Goal: Complete application form

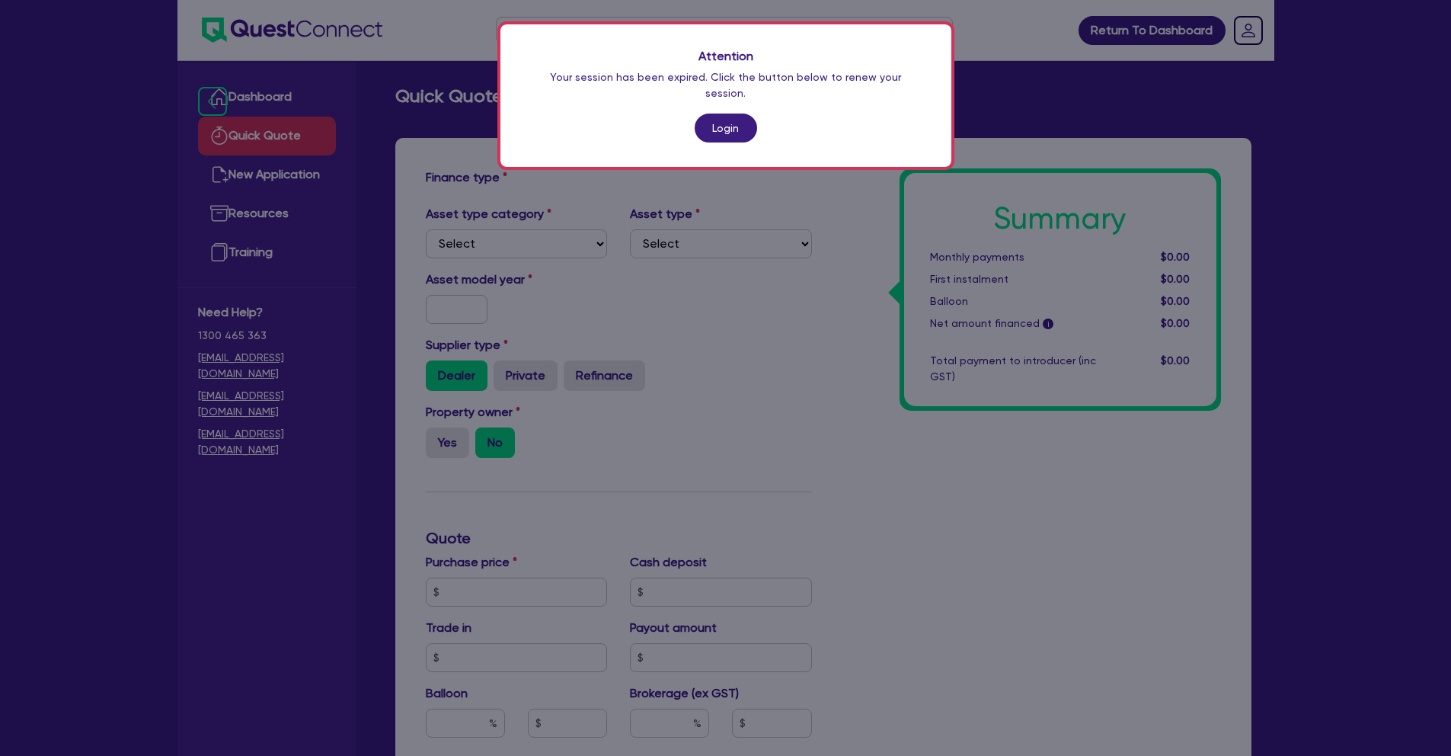
scroll to position [359, 0]
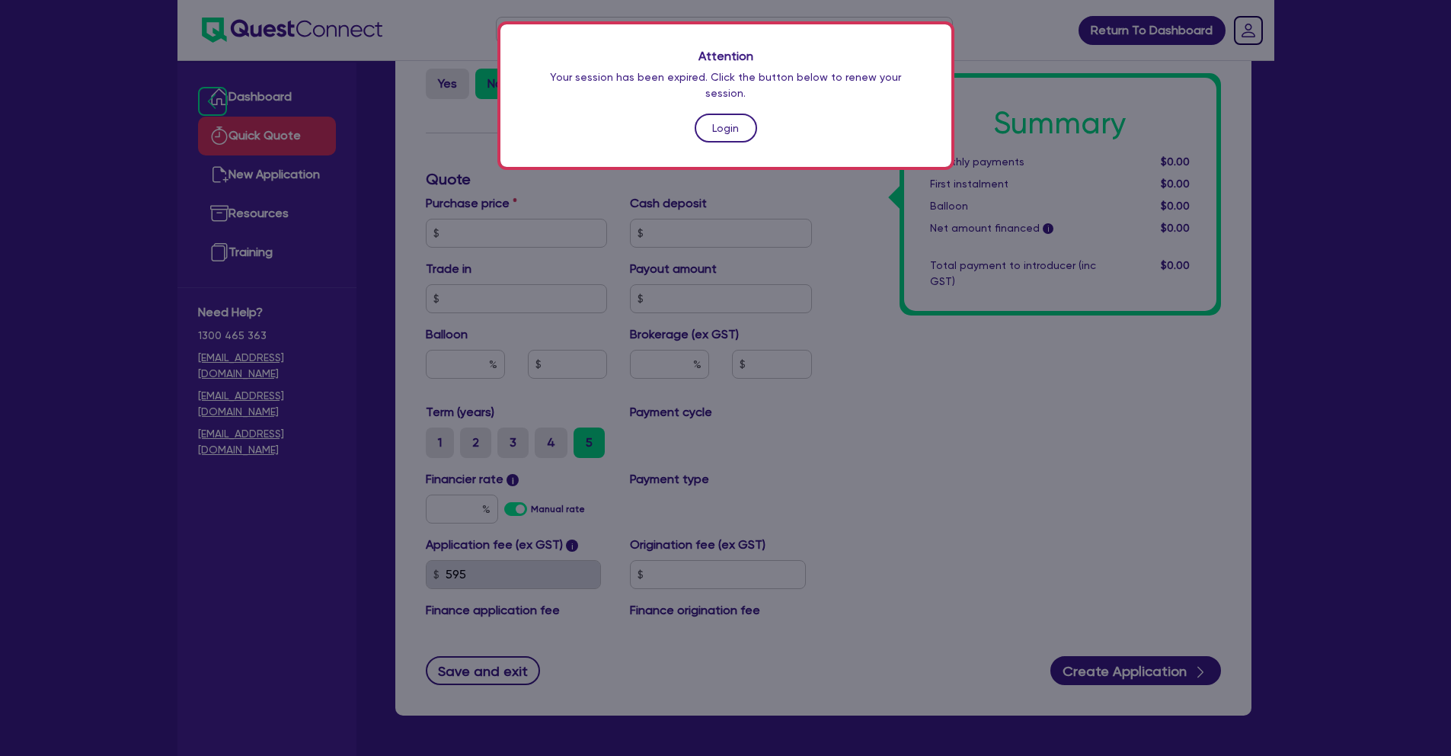
click at [730, 117] on link "Login" at bounding box center [726, 128] width 62 height 29
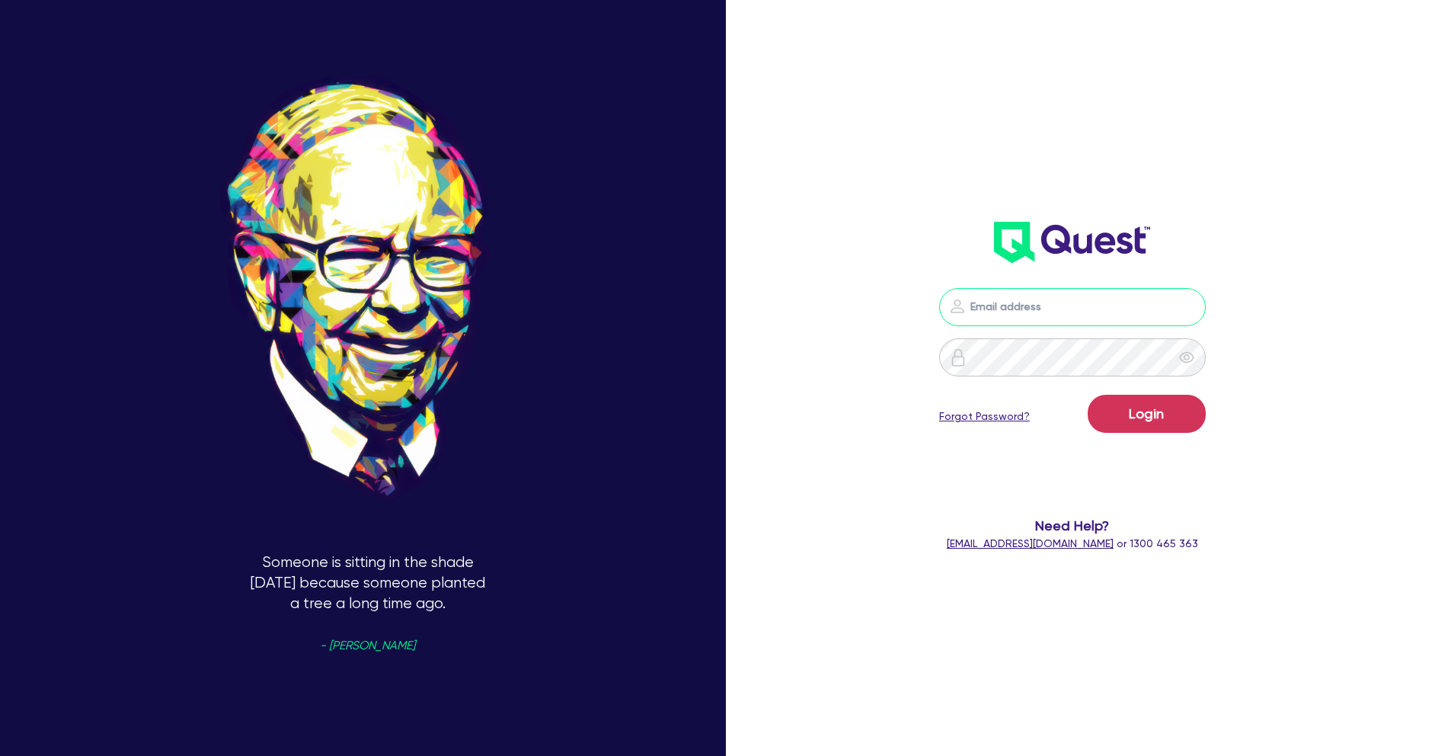
type input "[PERSON_NAME][EMAIL_ADDRESS][PERSON_NAME][DOMAIN_NAME]"
click at [1192, 428] on button "Login" at bounding box center [1147, 414] width 118 height 38
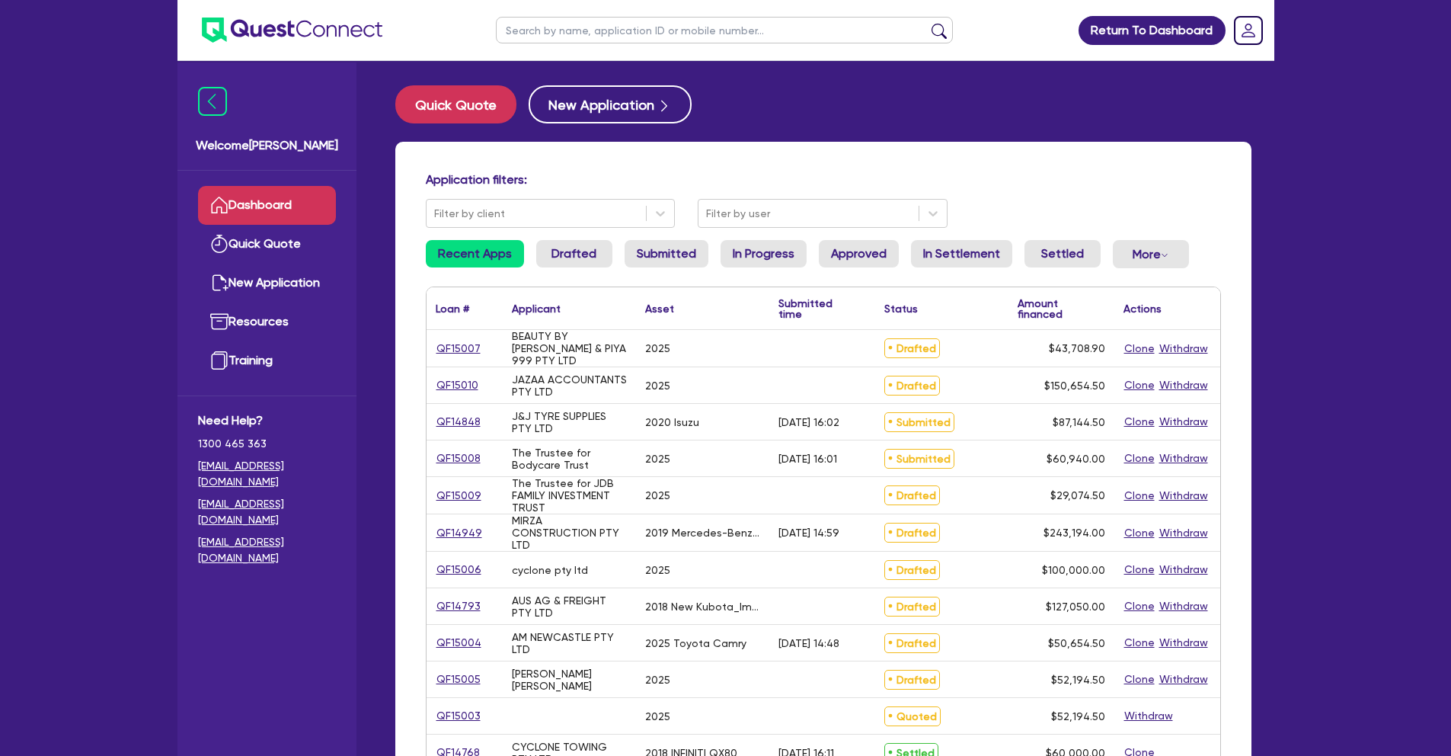
click at [518, 32] on input "text" at bounding box center [724, 30] width 457 height 27
paste input "QF14790"
type input "QF14790"
click at [927, 23] on button "submit" at bounding box center [939, 33] width 24 height 21
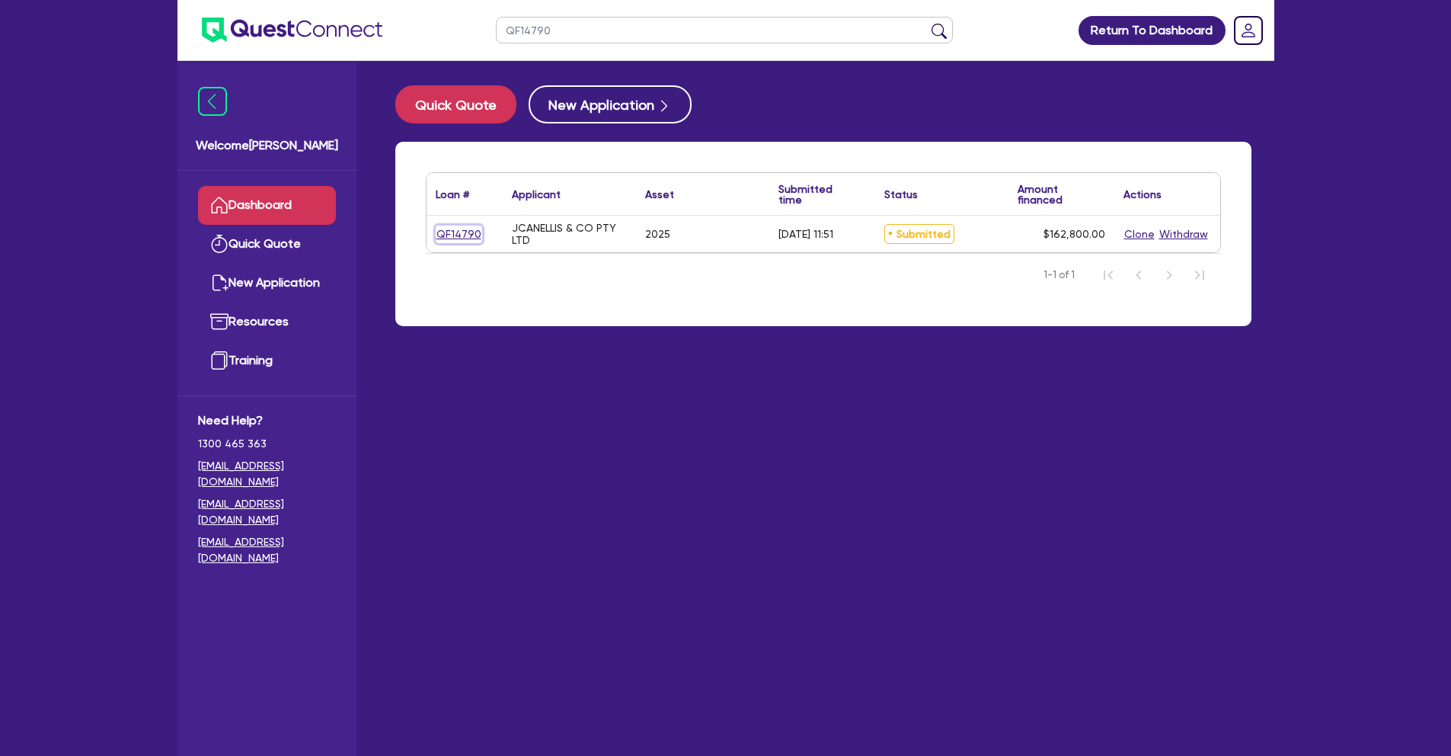
click at [456, 237] on link "QF14790" at bounding box center [459, 235] width 46 height 18
select select "TERTIARY_ASSETS"
select select "BEAUTY_EQUIPMENT"
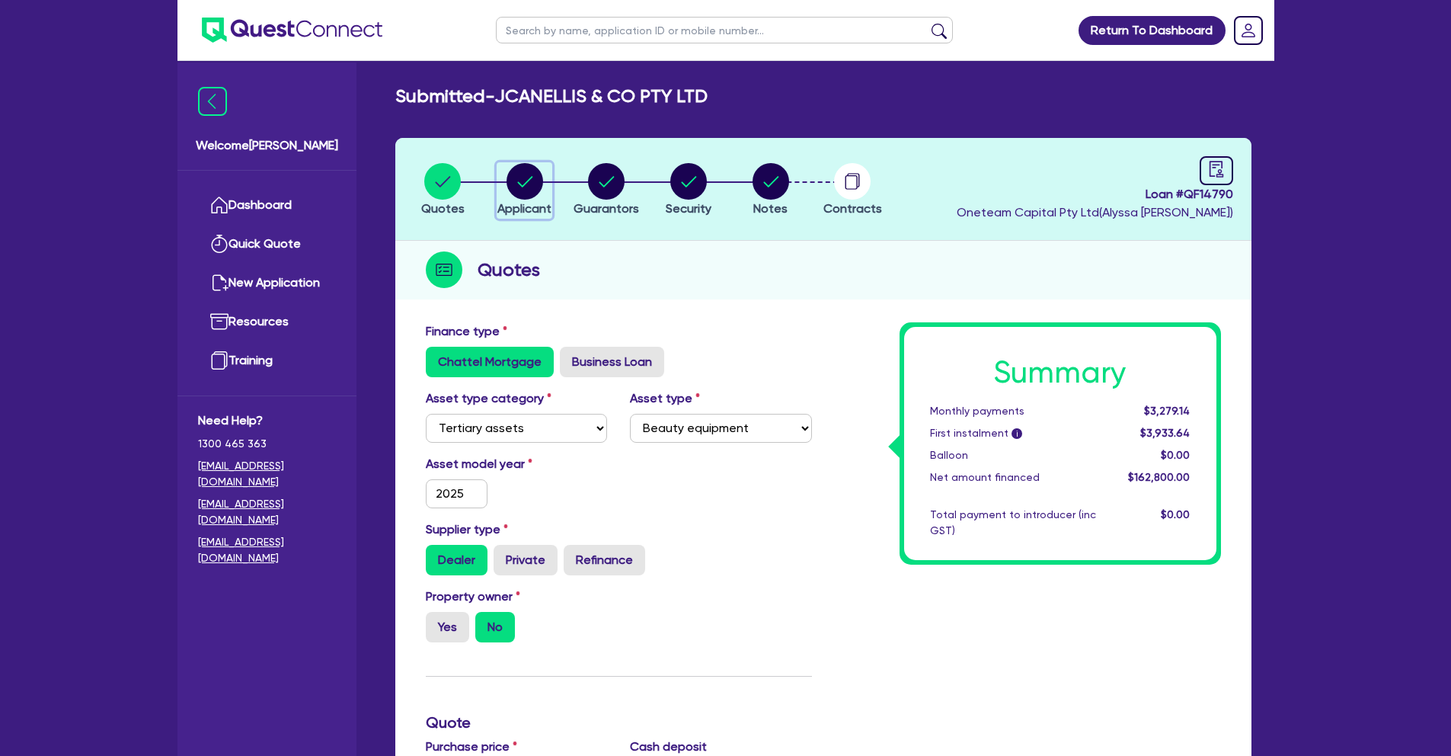
click at [537, 184] on circle "button" at bounding box center [525, 181] width 37 height 37
select select "COMPANY"
select select "HEALTH_BEAUTY"
select select "HAIR_BEAUTY_SALONS"
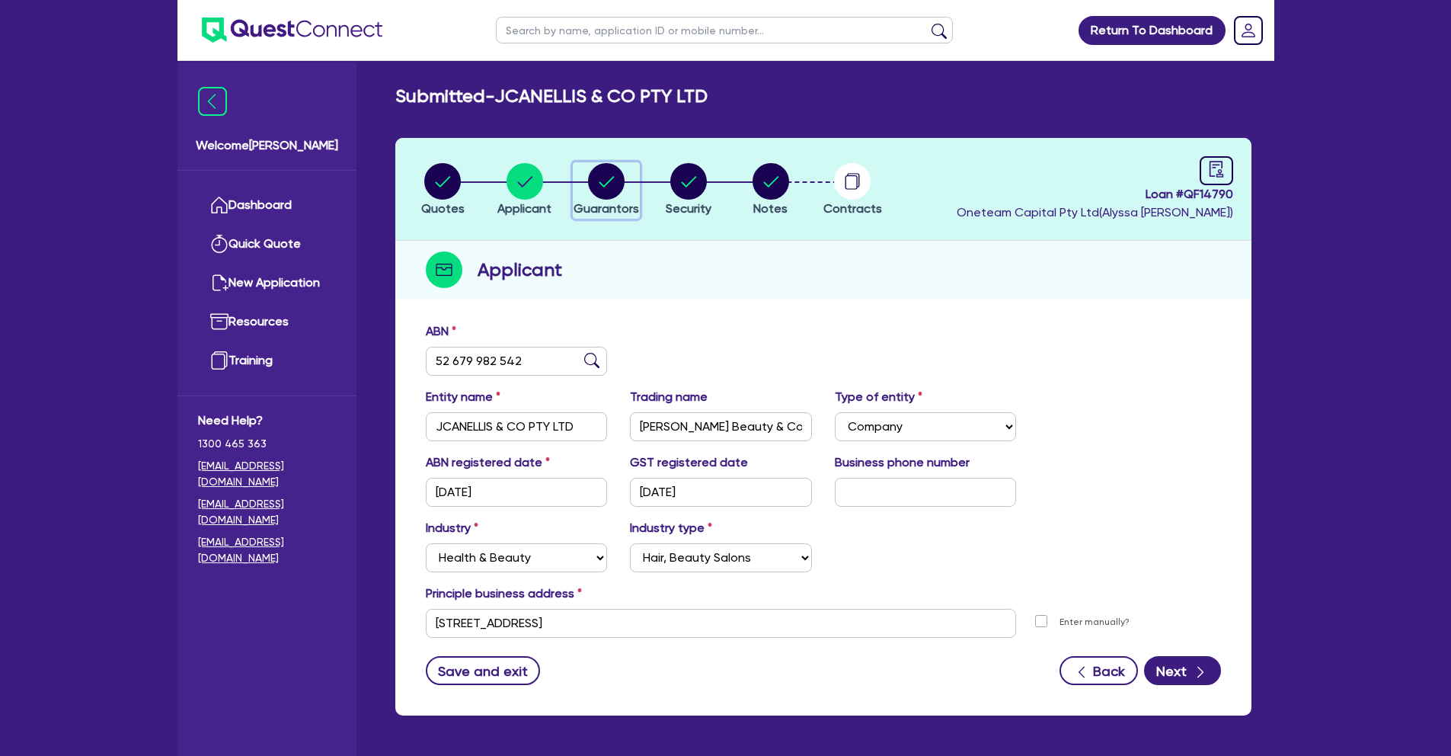
click at [614, 185] on circle "button" at bounding box center [606, 181] width 37 height 37
select select "MRS"
select select "QLD"
select select "DE_FACTO"
select select "CASH"
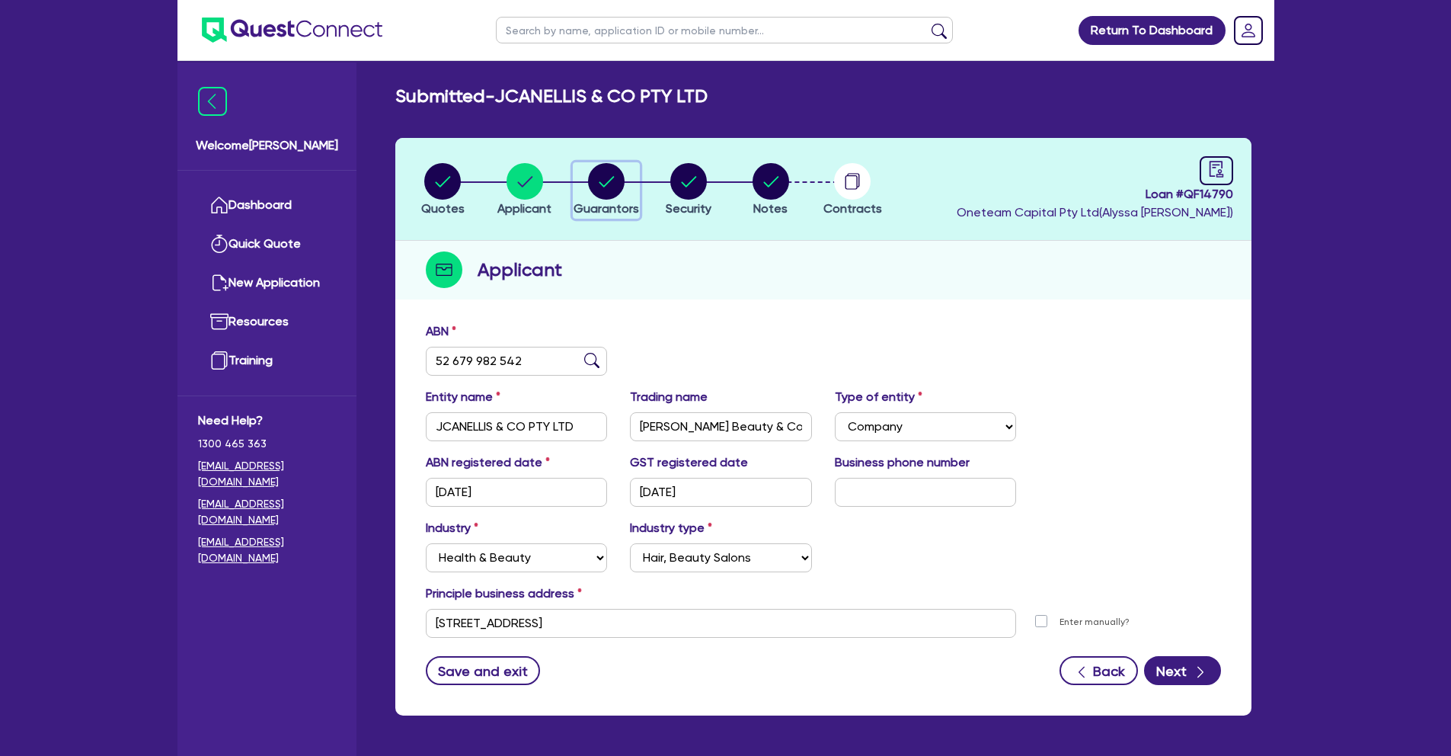
select select "VEHICLE"
select select "EQUIPMENT"
select select "HOUSEHOLD_PERSONAL"
select select "EQUIPMENT"
select select "CREDIT_CARD"
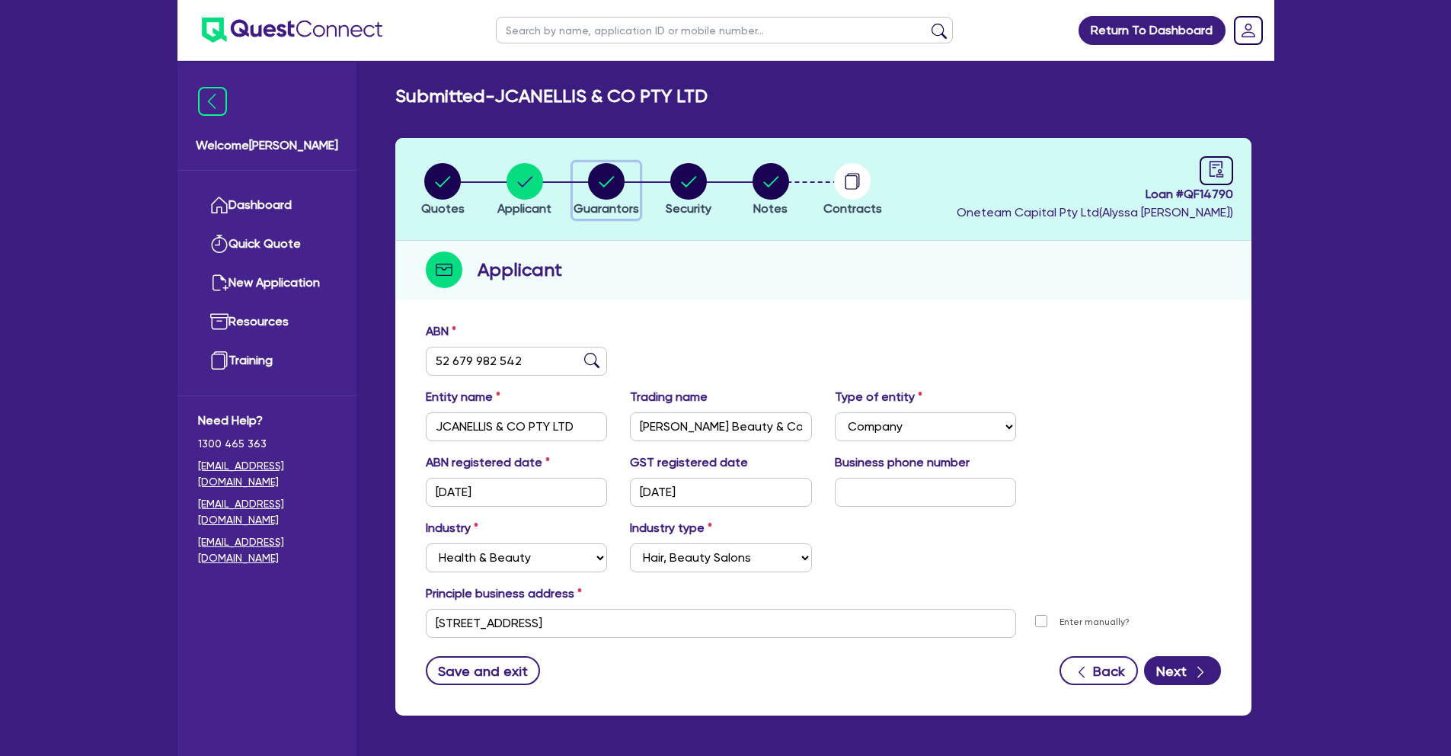
select select "EQUIPMENT_LOAN"
select select "MR"
select select "[GEOGRAPHIC_DATA]"
select select "DE_FACTO"
select select "PROPERTY"
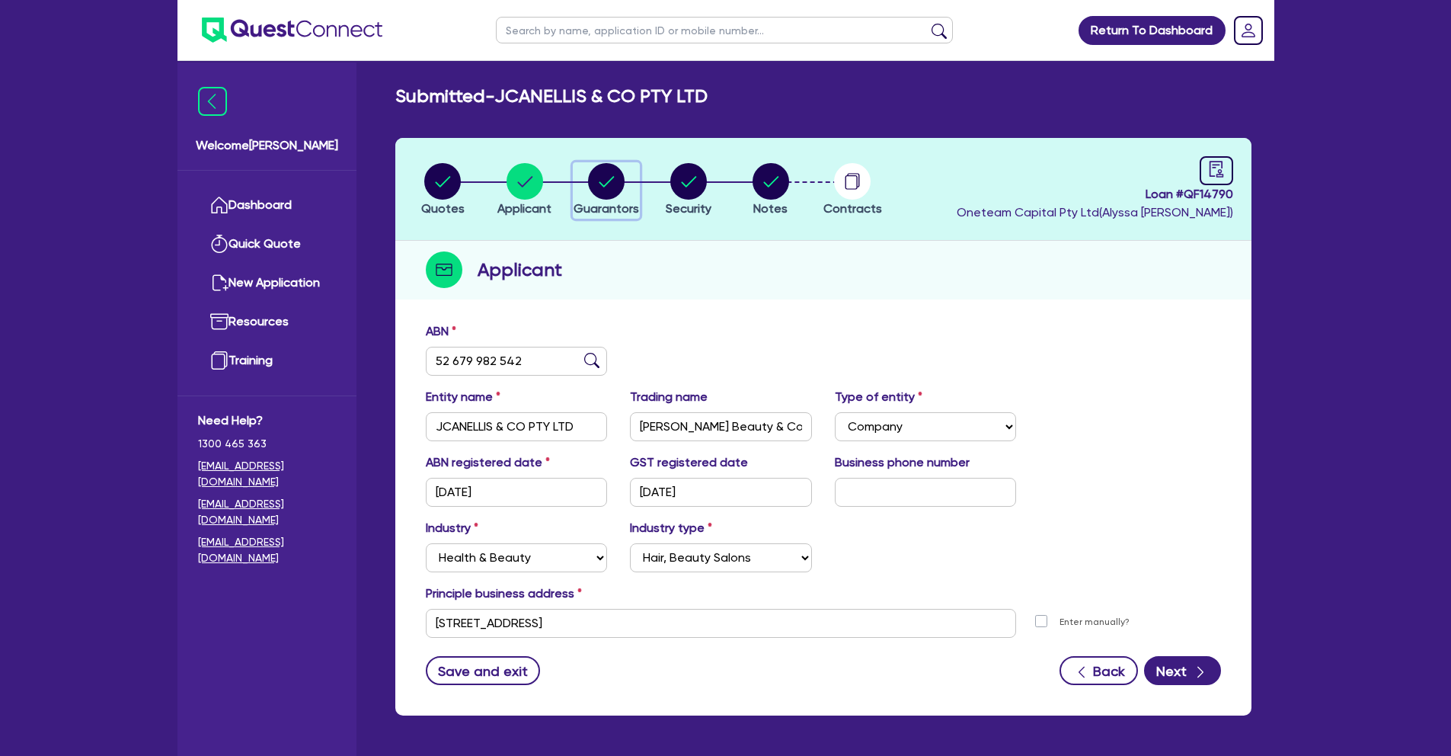
select select "MORTGAGE"
select select "CREDIT_CARD"
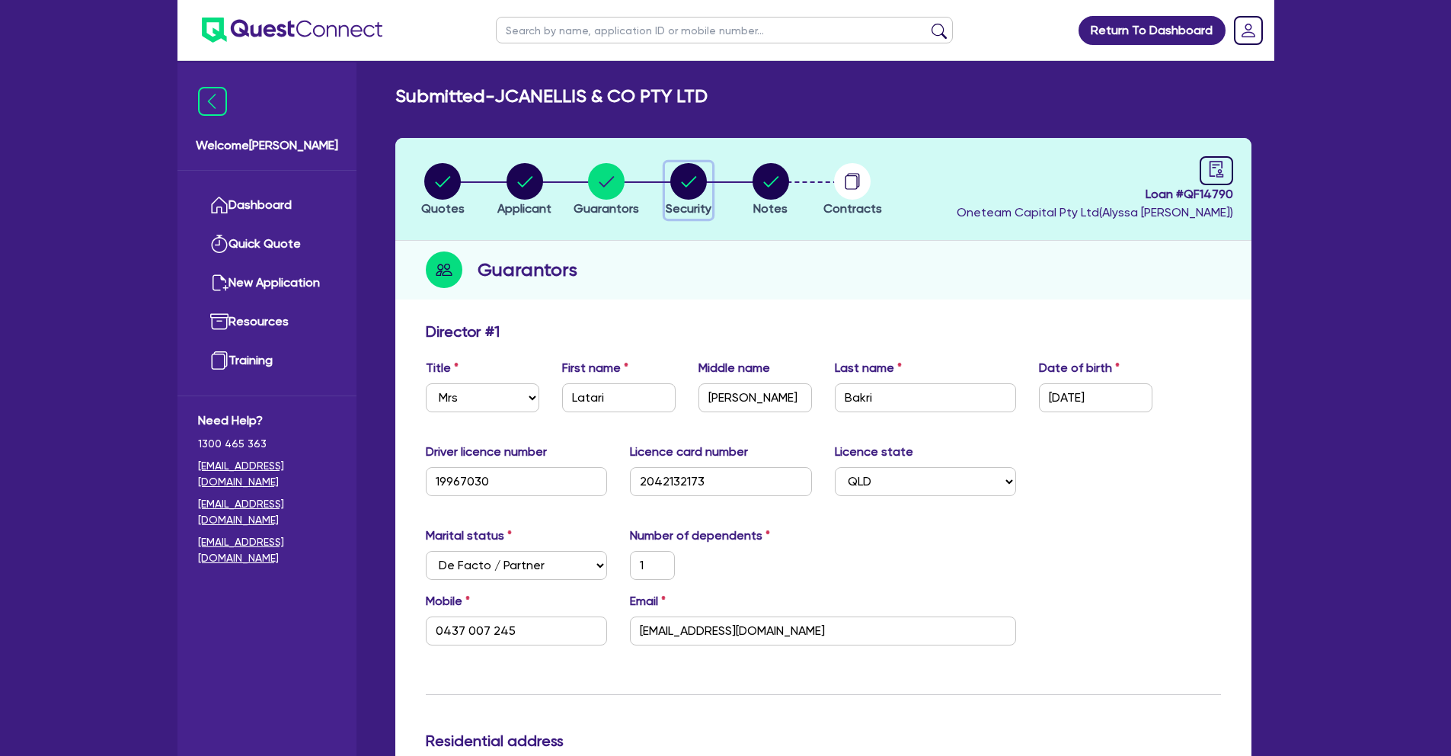
click at [697, 181] on circle "button" at bounding box center [688, 181] width 37 height 37
select select "TERTIARY_ASSETS"
select select "BEAUTY_EQUIPMENT"
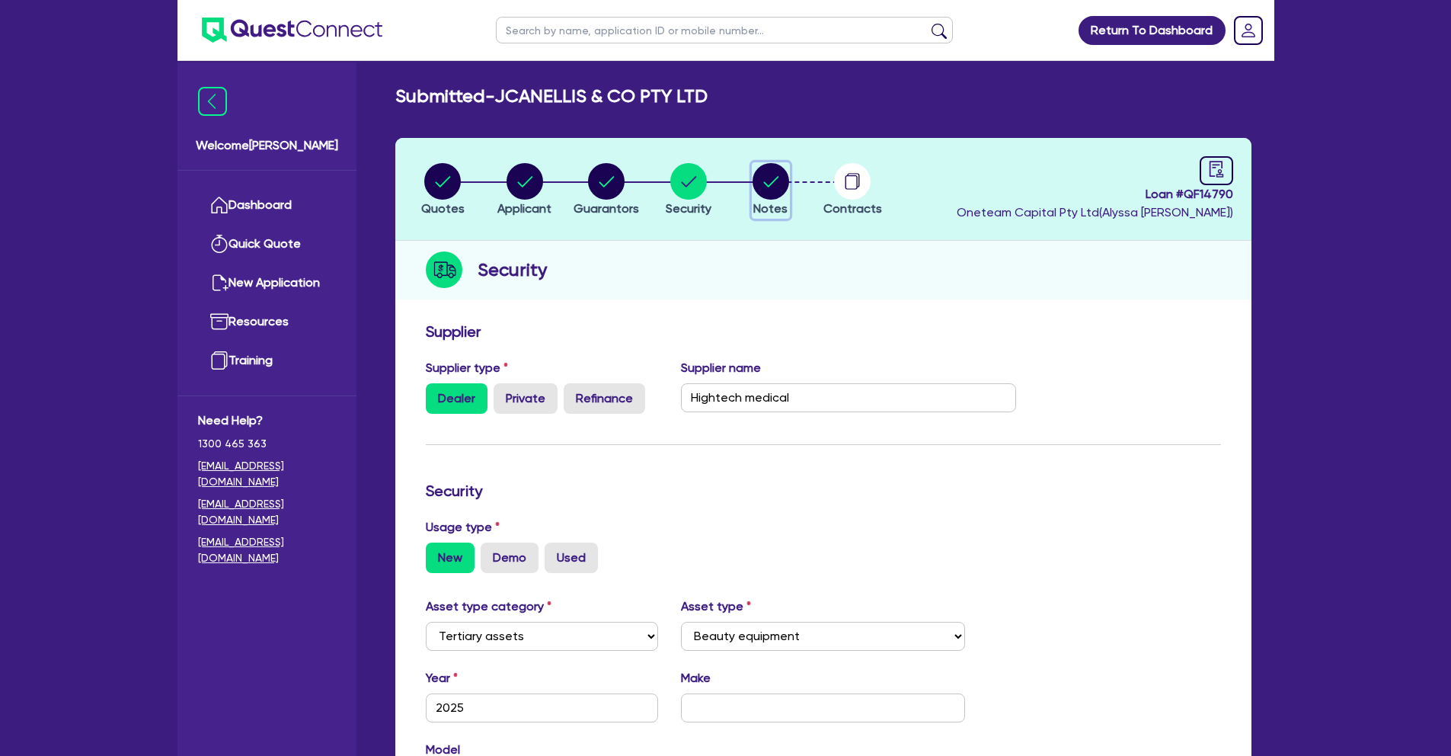
click at [777, 181] on circle "button" at bounding box center [771, 181] width 37 height 37
select select "Other"
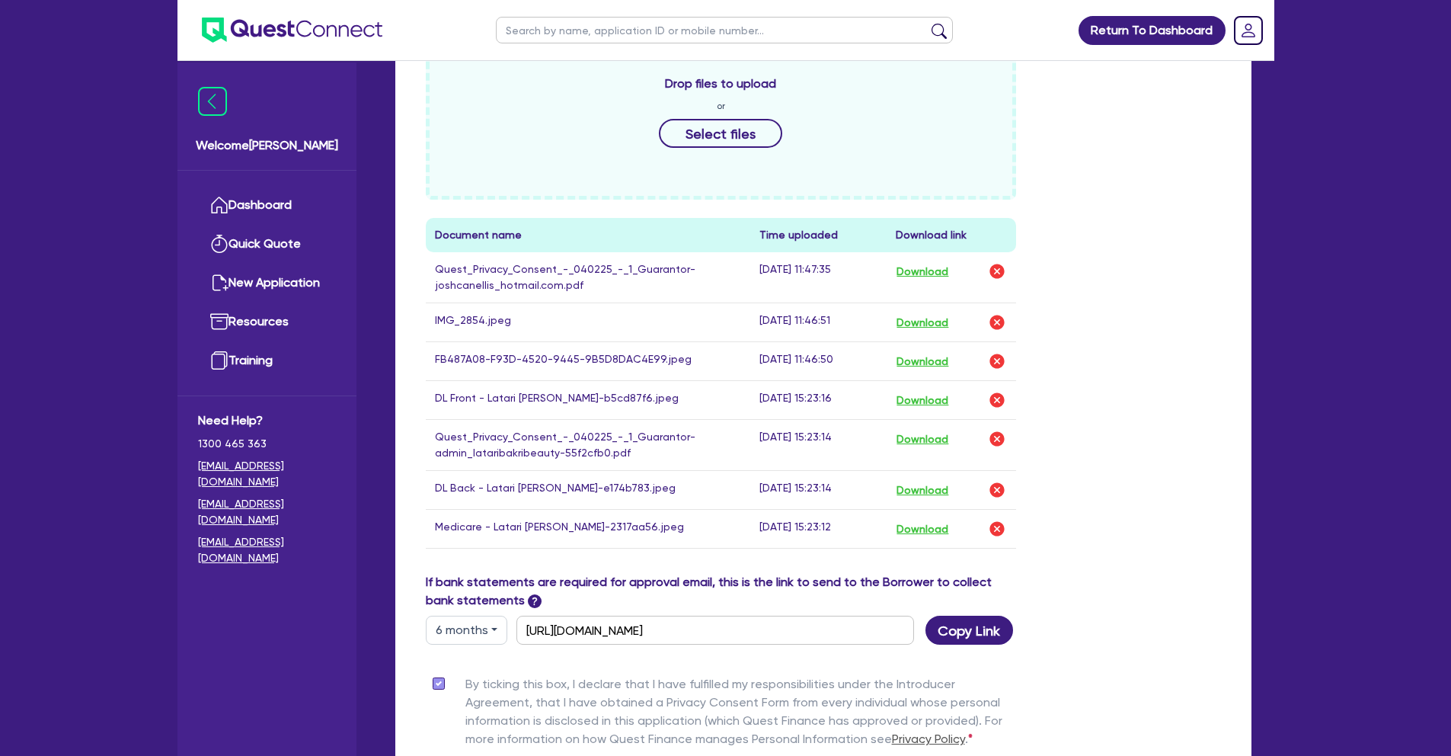
scroll to position [752, 0]
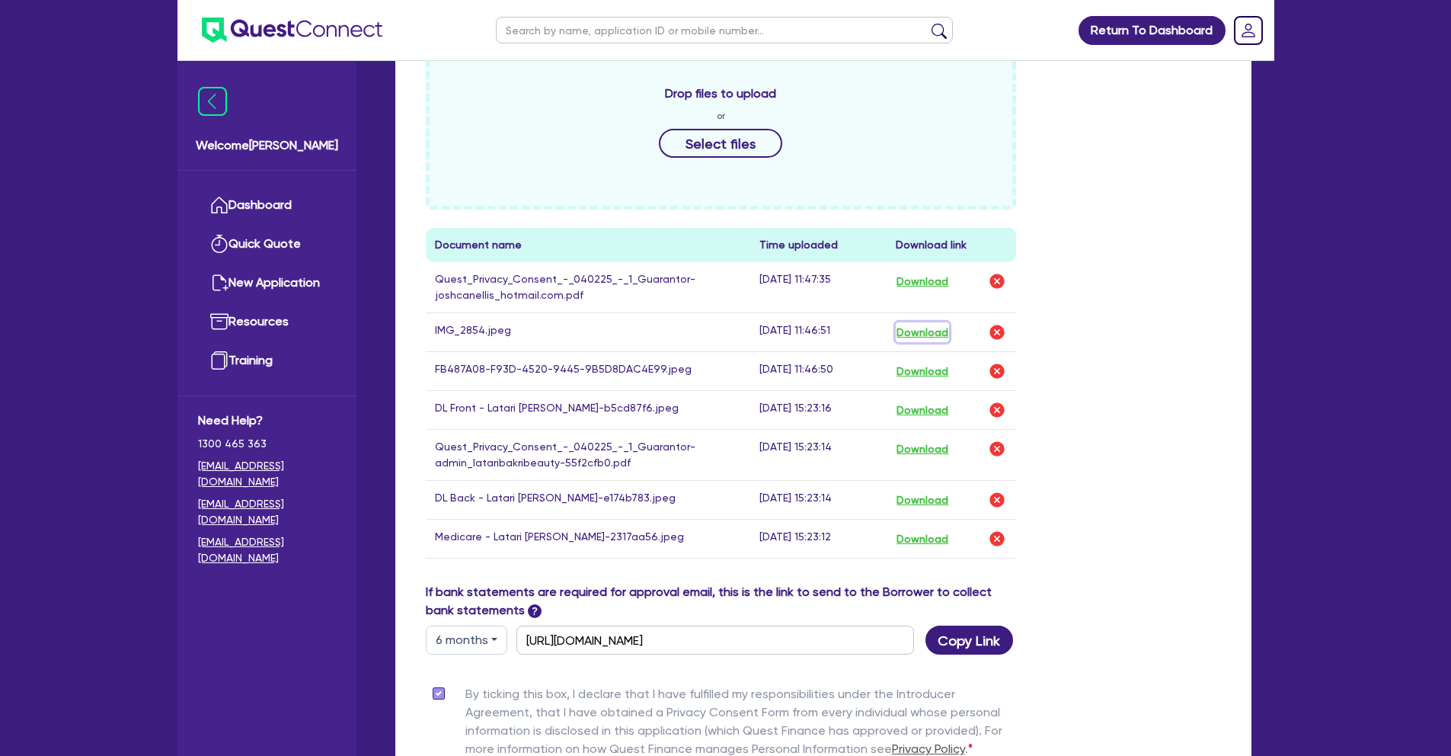
click at [942, 322] on button "Download" at bounding box center [922, 332] width 53 height 20
click at [919, 400] on button "Download" at bounding box center [922, 410] width 53 height 20
click at [1118, 494] on div "Drop files to upload or Select files Document name Time uploaded Download link …" at bounding box center [823, 314] width 818 height 538
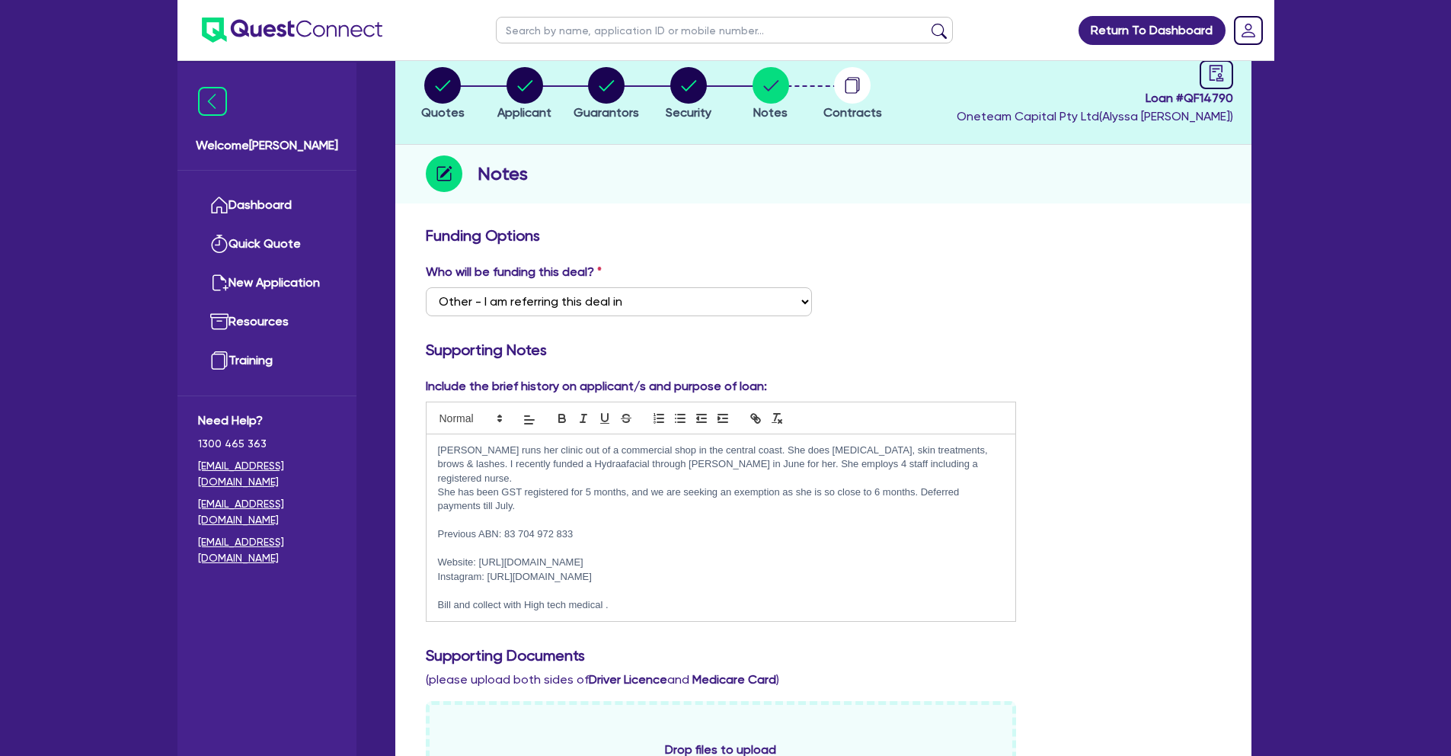
scroll to position [0, 0]
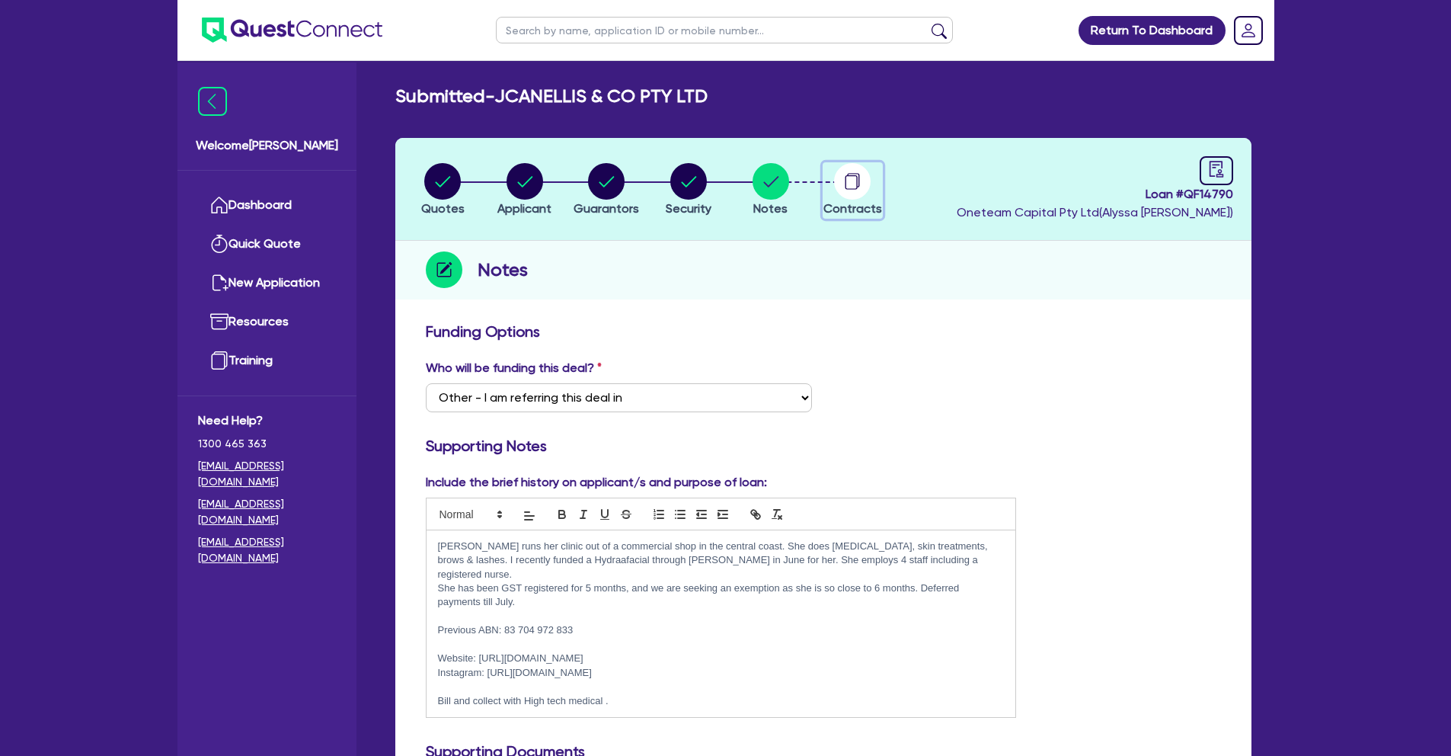
click at [846, 179] on icon "button" at bounding box center [852, 182] width 12 height 14
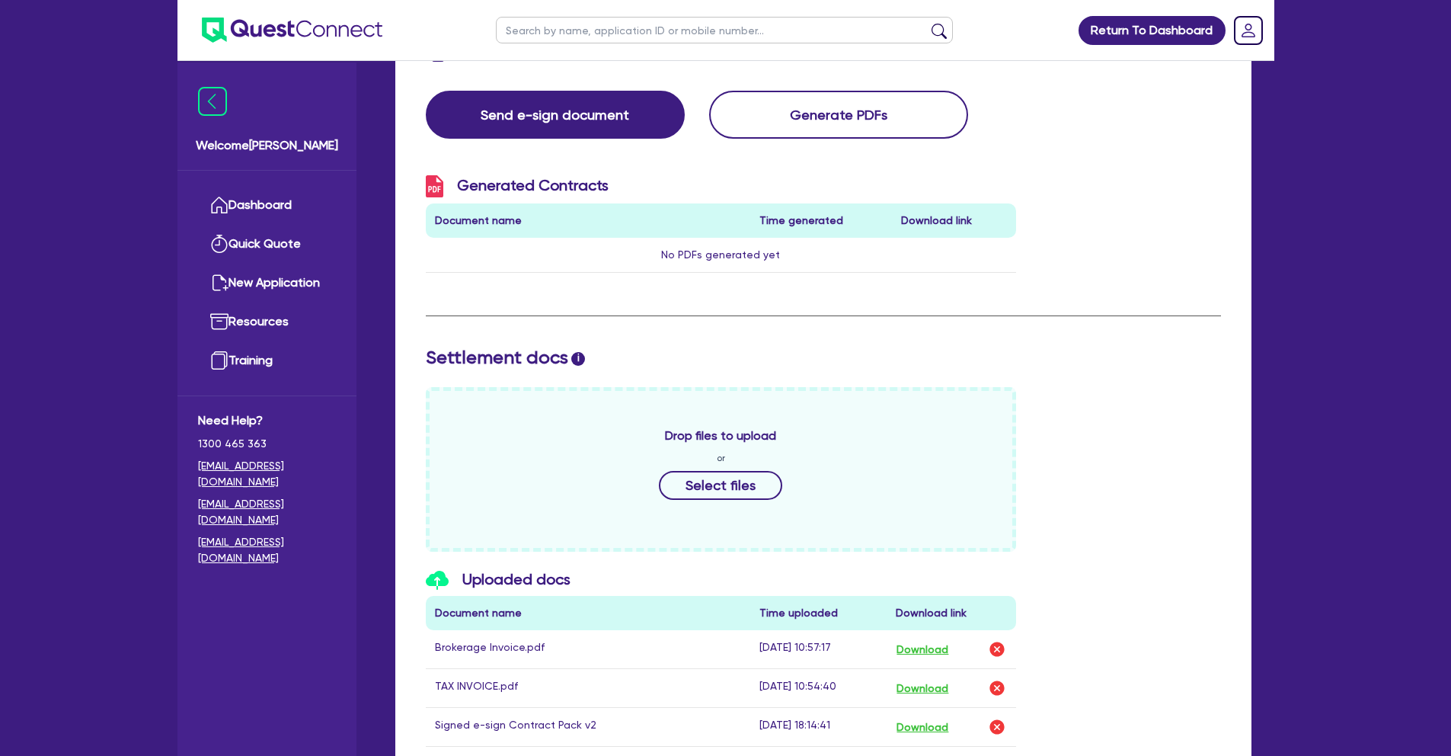
scroll to position [373, 0]
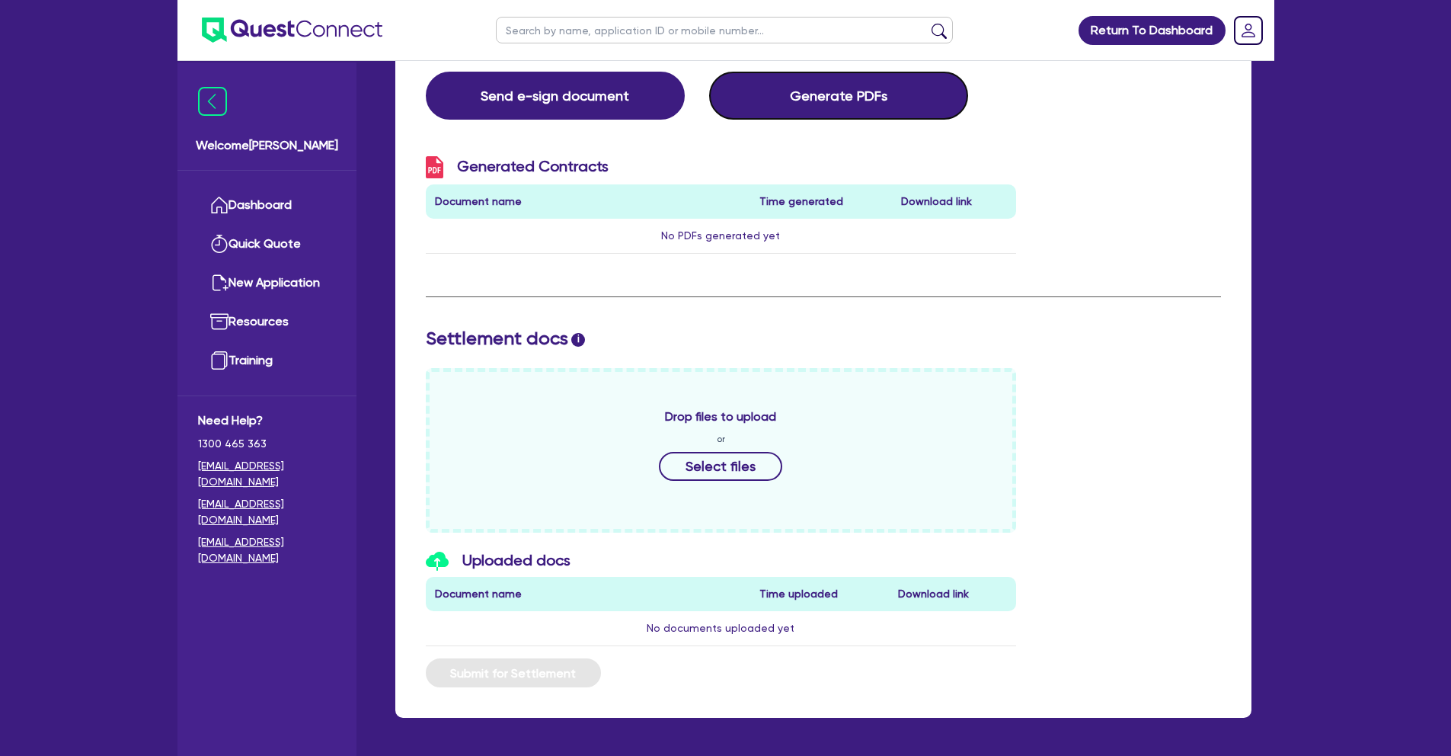
click at [863, 98] on button "Generate PDFs" at bounding box center [838, 96] width 259 height 48
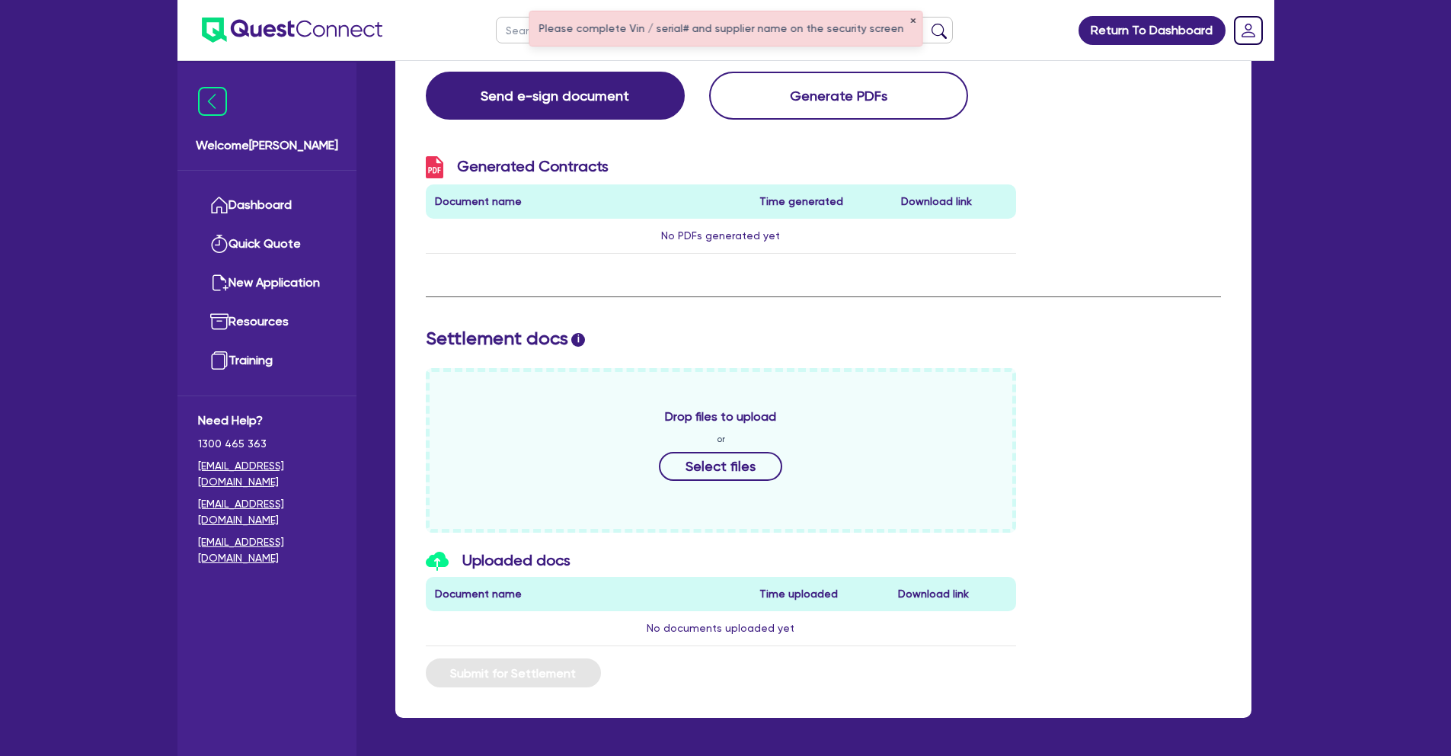
click at [910, 20] on button "✕" at bounding box center [913, 22] width 6 height 8
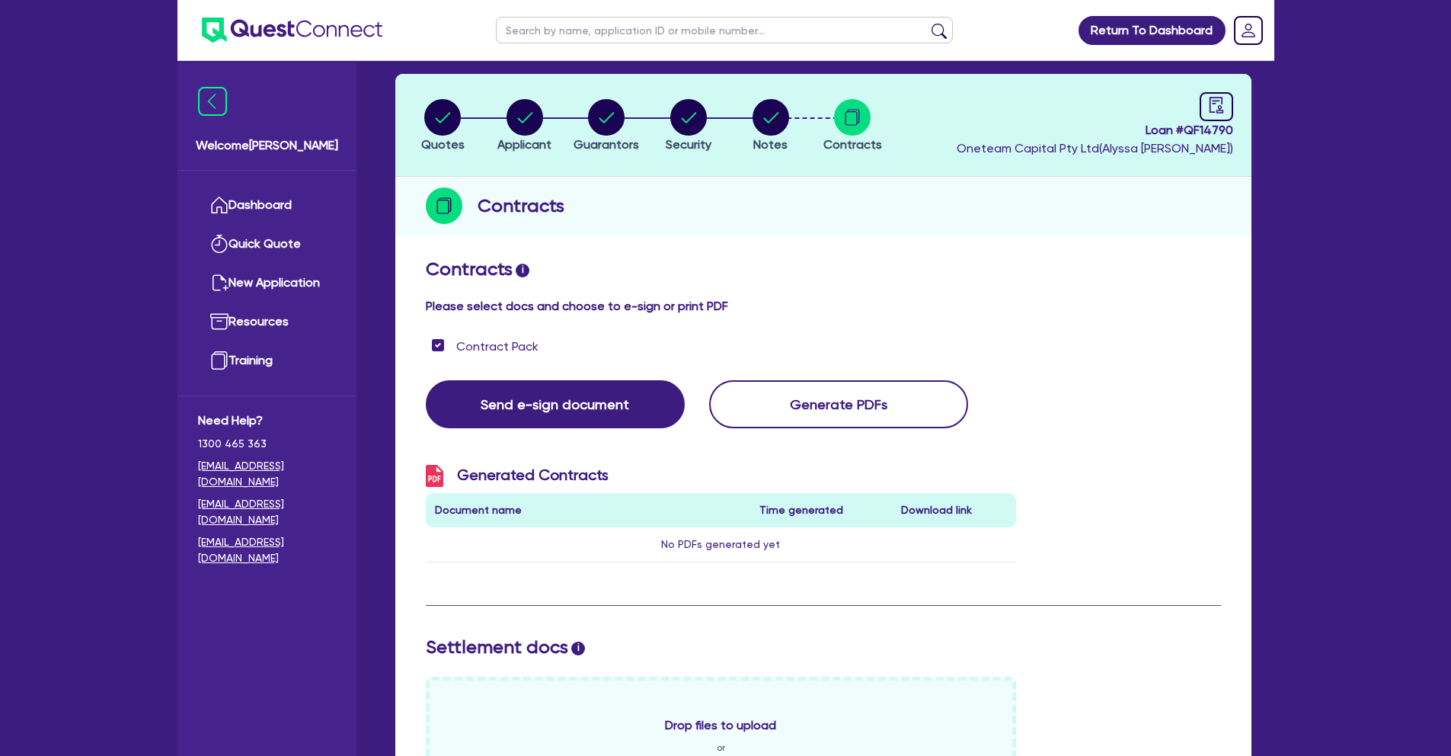
scroll to position [0, 0]
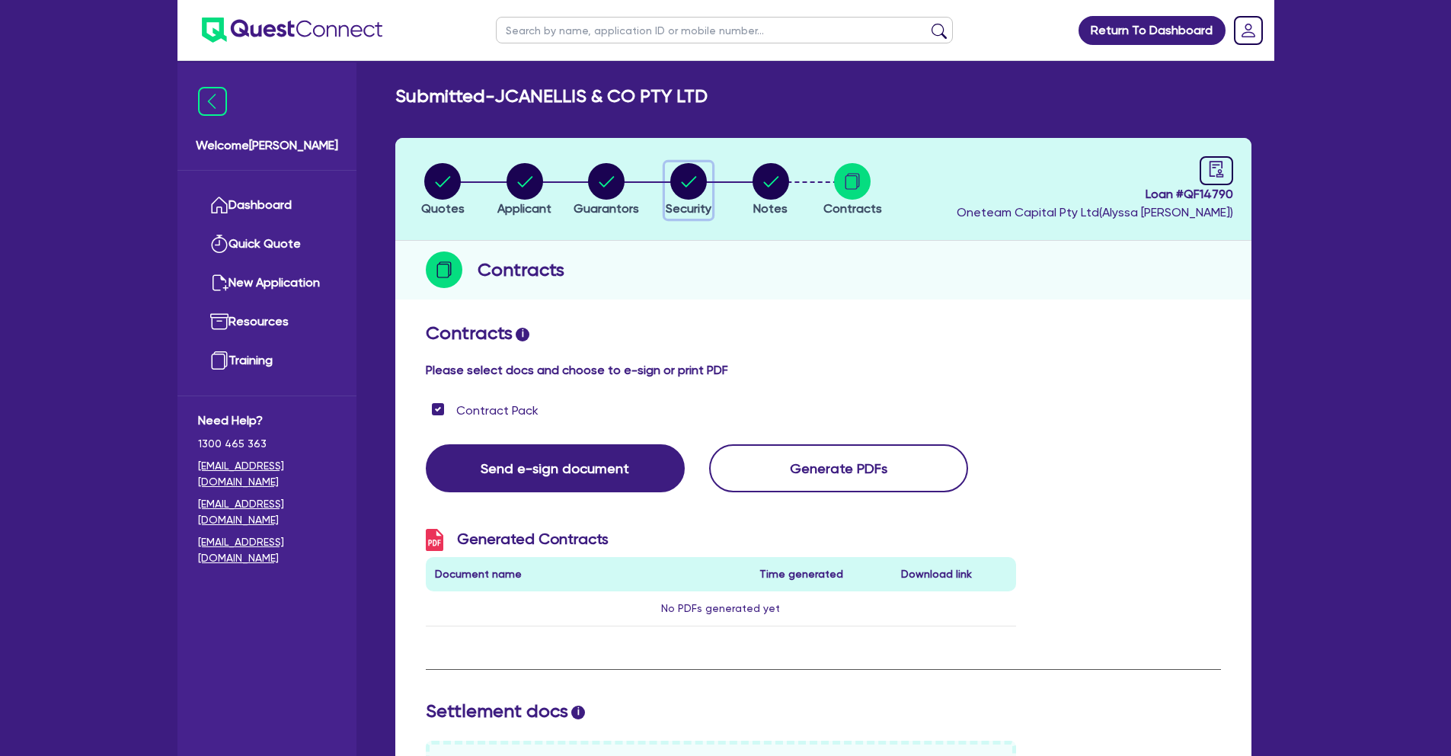
click at [687, 187] on circle "button" at bounding box center [688, 181] width 37 height 37
select select "TERTIARY_ASSETS"
select select "BEAUTY_EQUIPMENT"
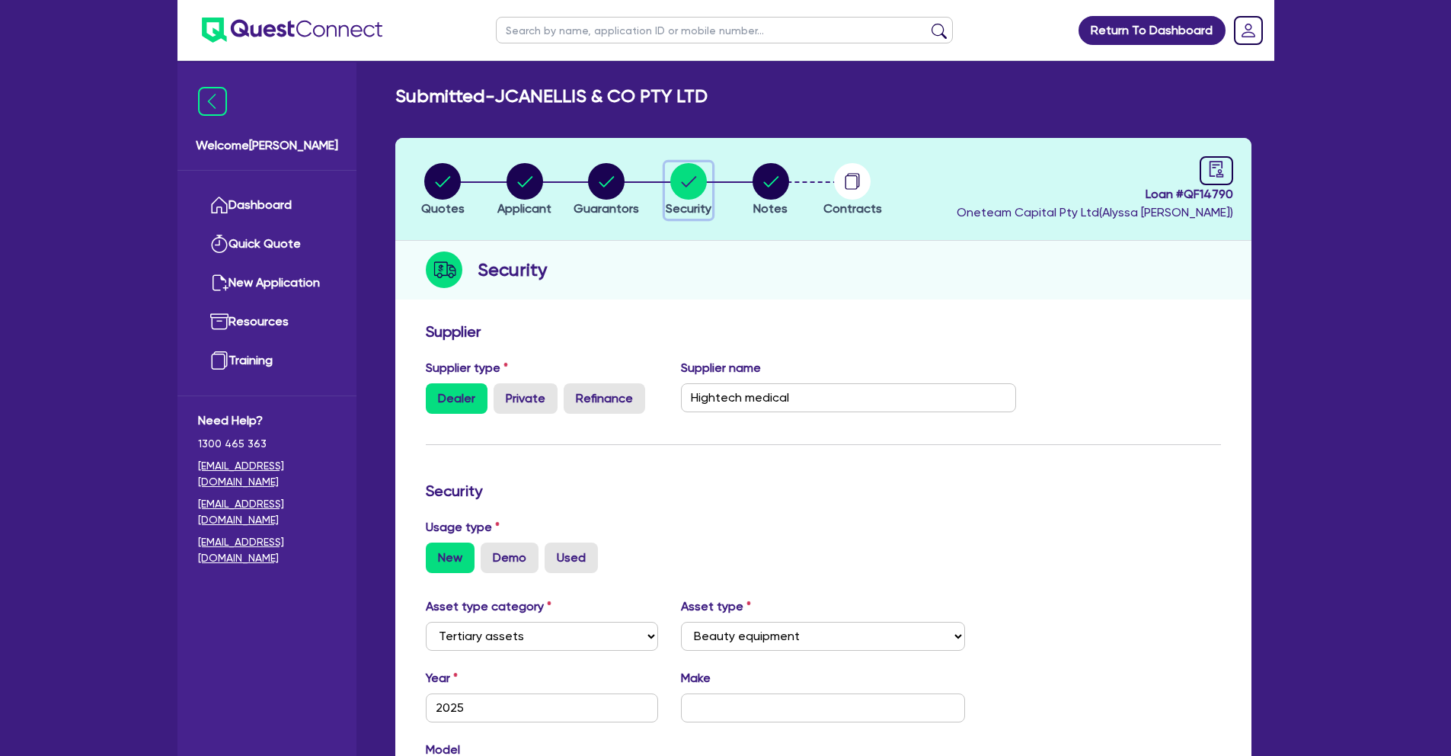
scroll to position [432, 0]
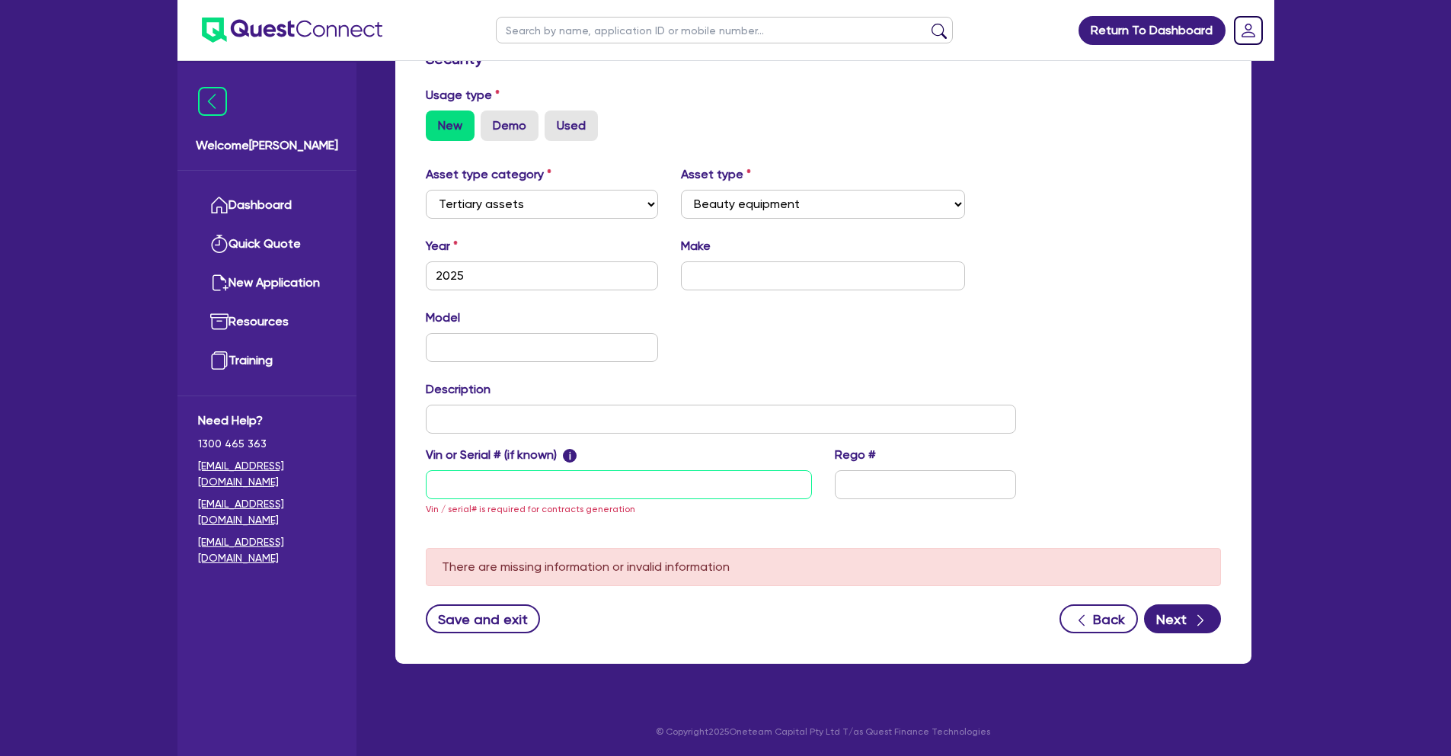
click at [542, 493] on input "text" at bounding box center [619, 484] width 386 height 29
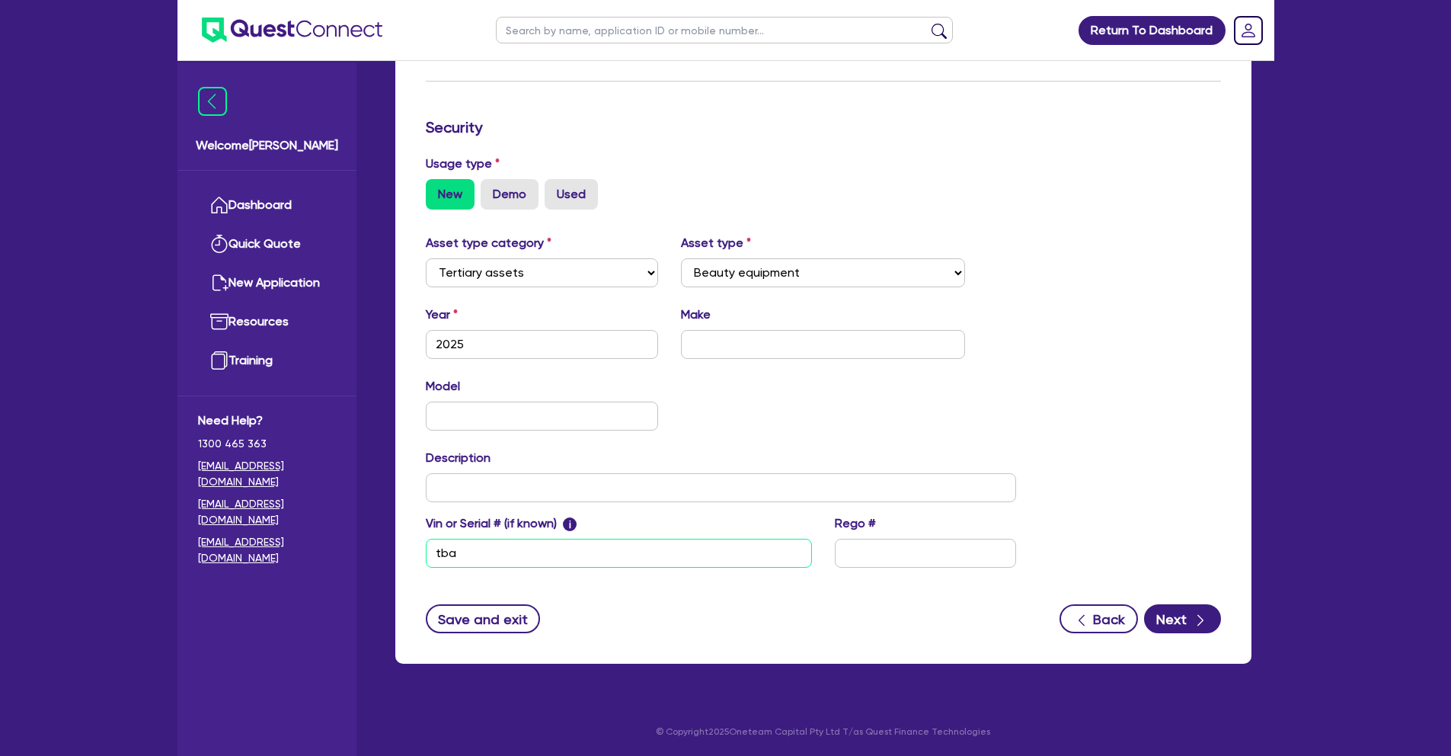
scroll to position [0, 0]
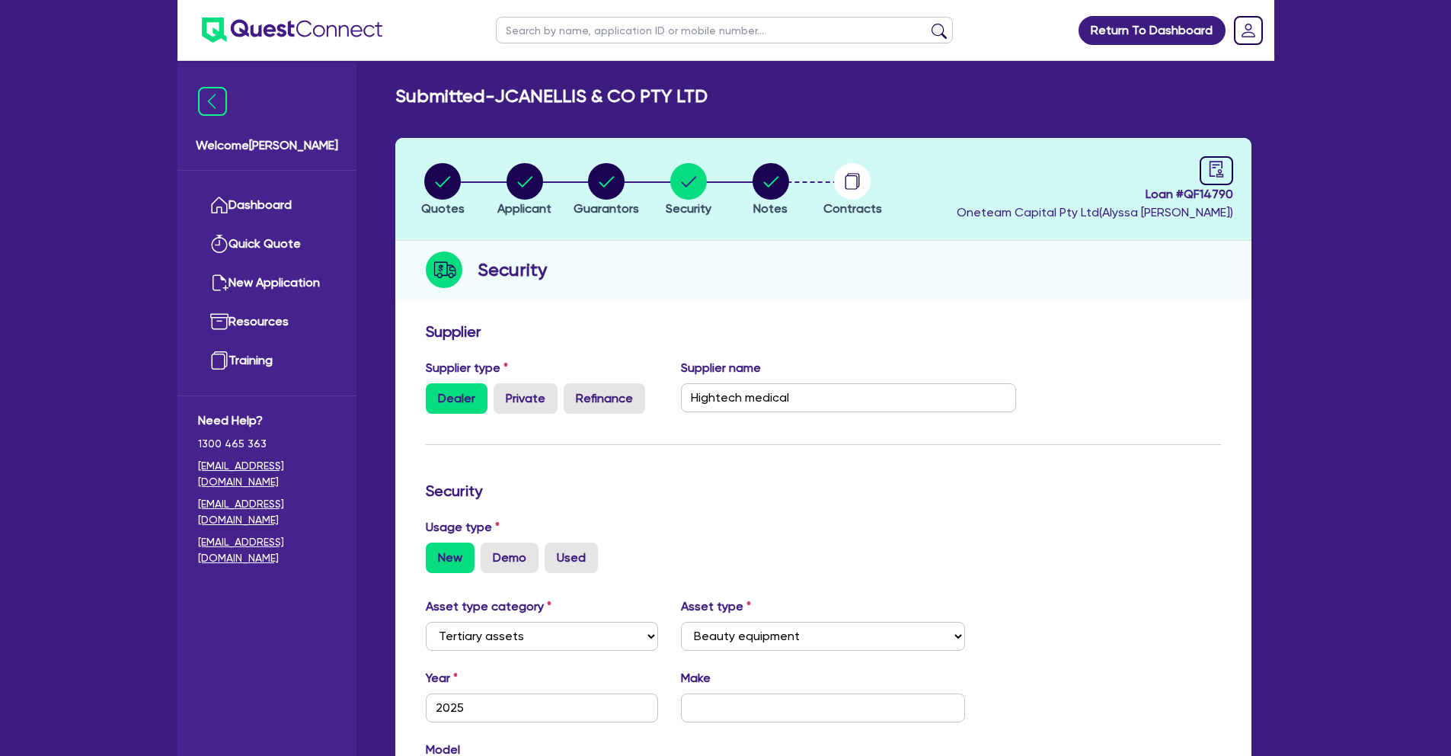
type input "tba"
click at [867, 186] on circle "button" at bounding box center [852, 181] width 37 height 37
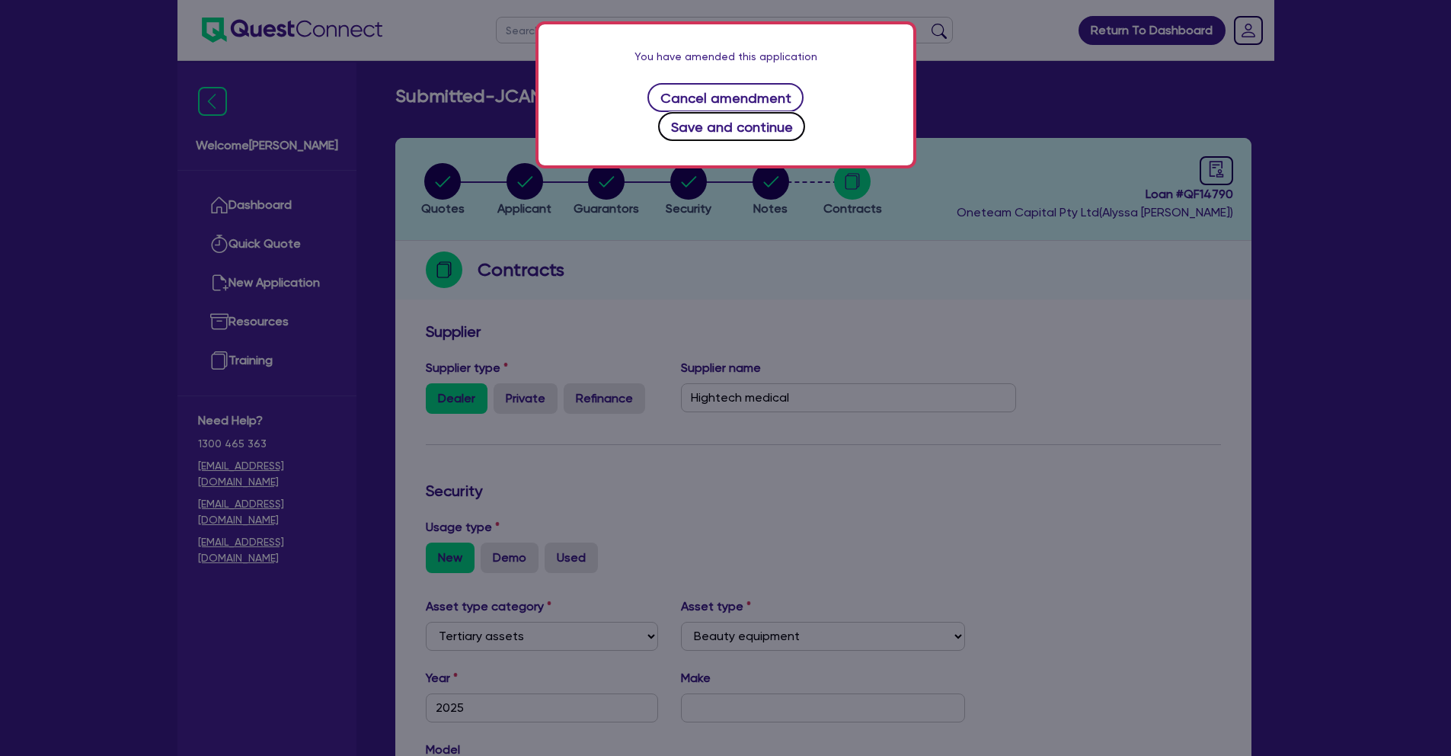
click at [805, 112] on button "Save and continue" at bounding box center [731, 126] width 147 height 29
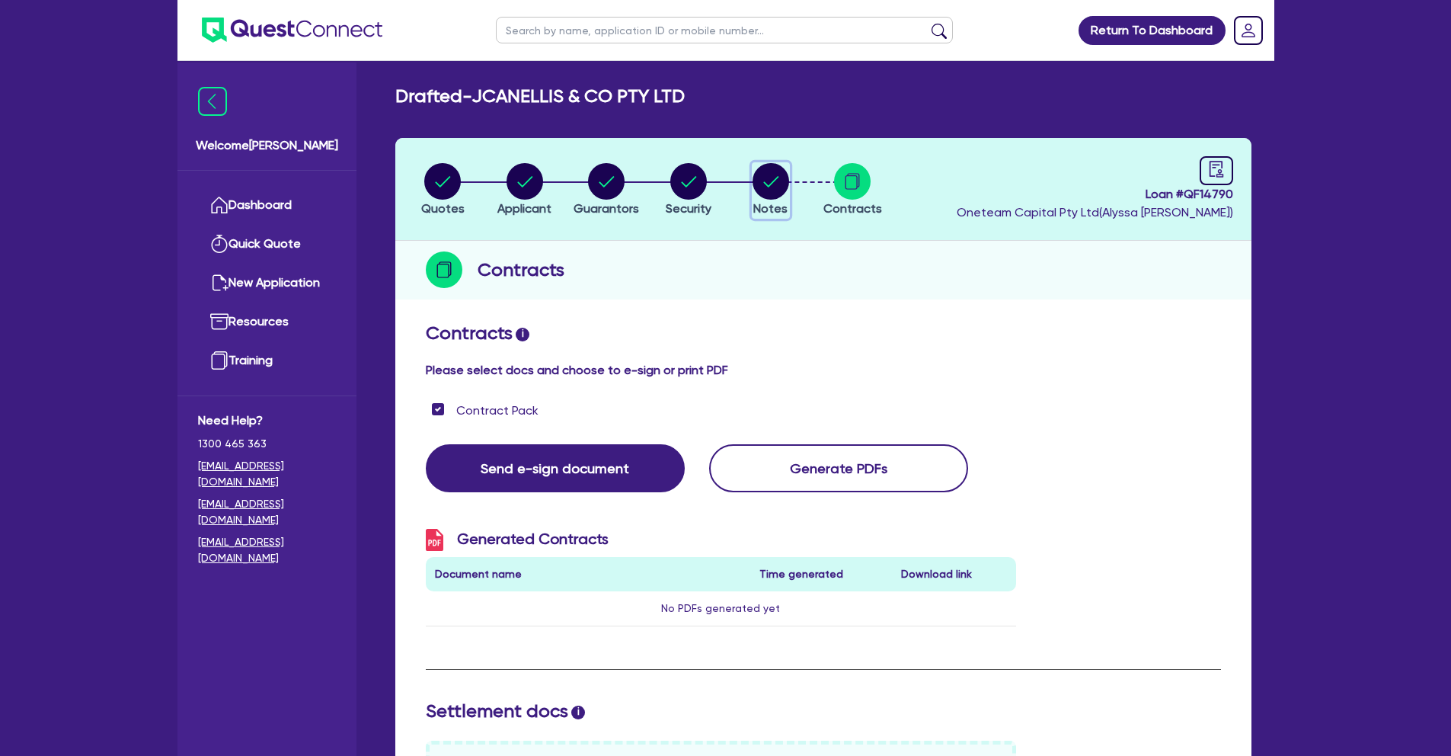
click at [779, 181] on circle "button" at bounding box center [771, 181] width 37 height 37
select select "Other"
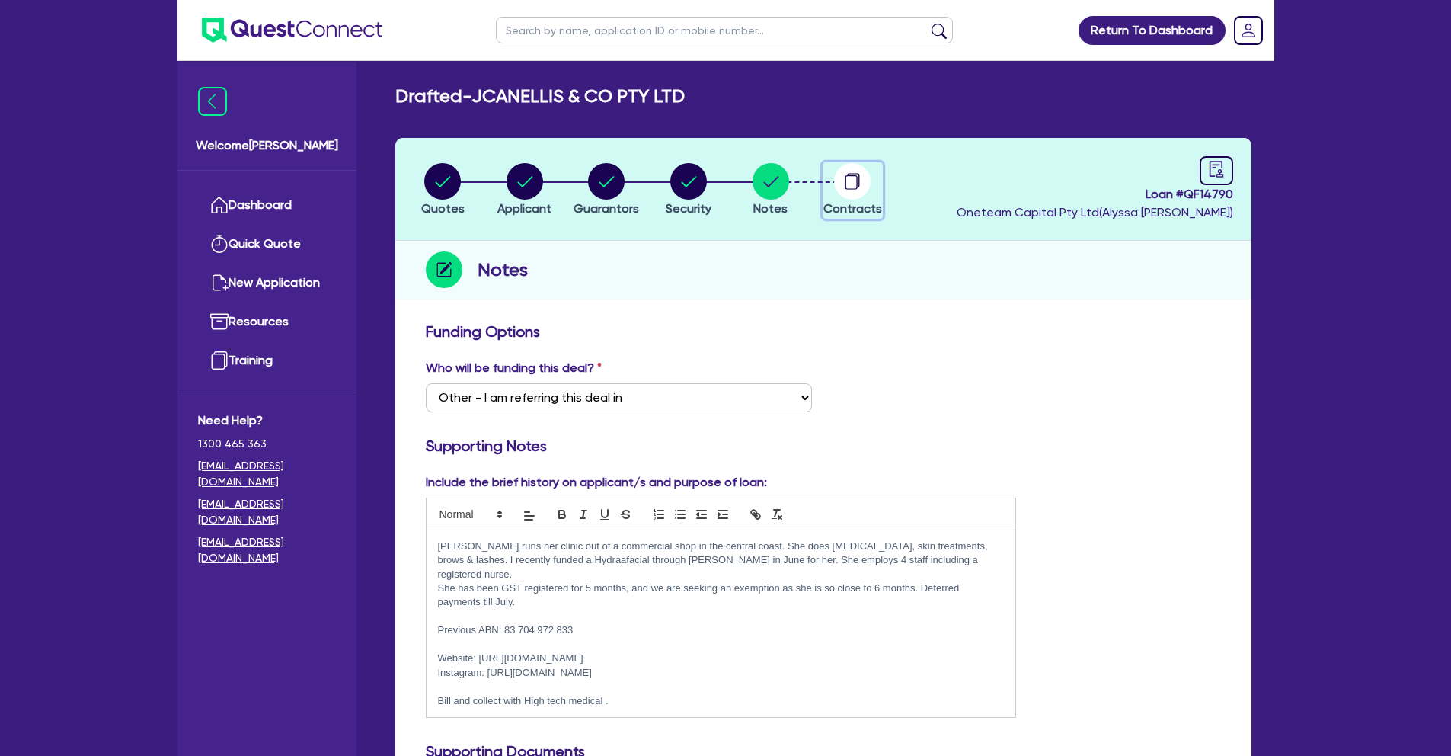
click at [849, 184] on circle "button" at bounding box center [852, 181] width 37 height 37
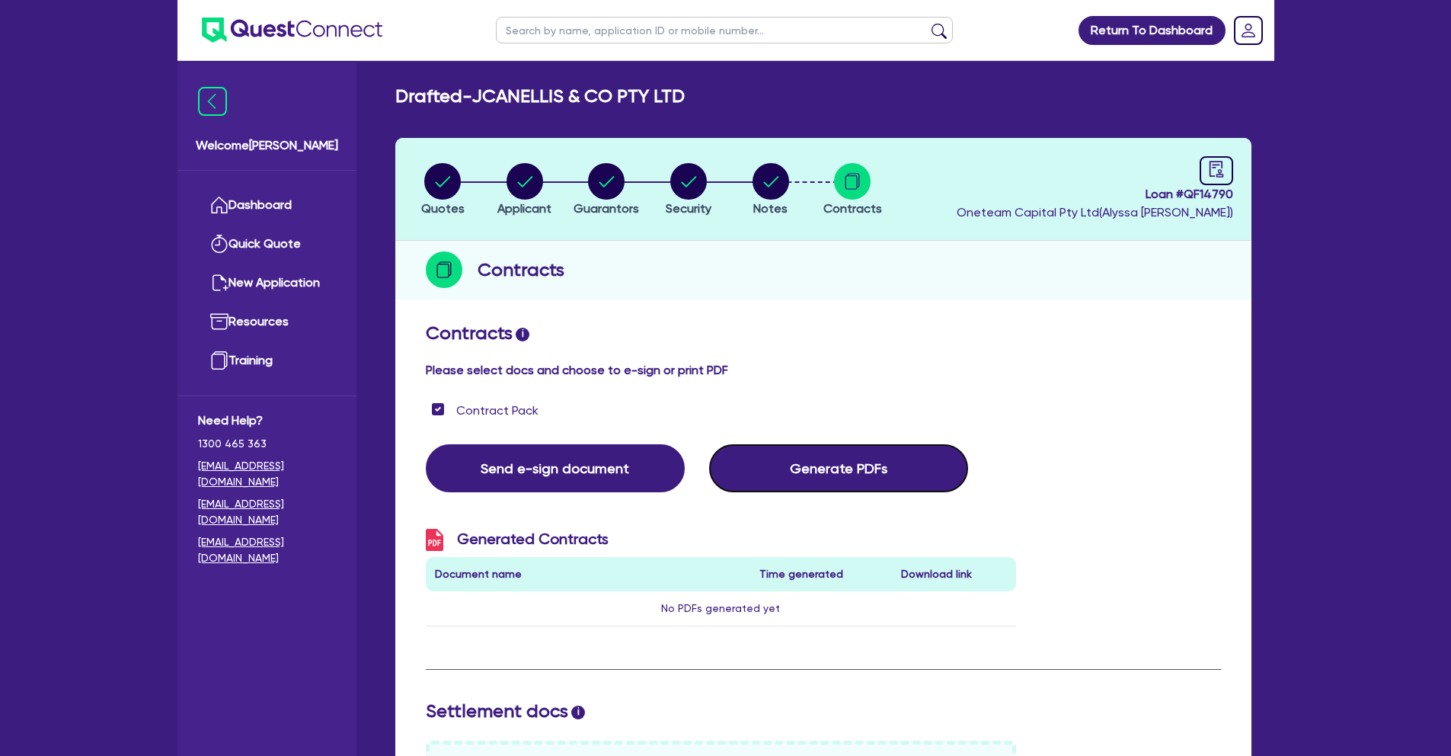
click at [897, 456] on button "Generate PDFs" at bounding box center [838, 468] width 259 height 48
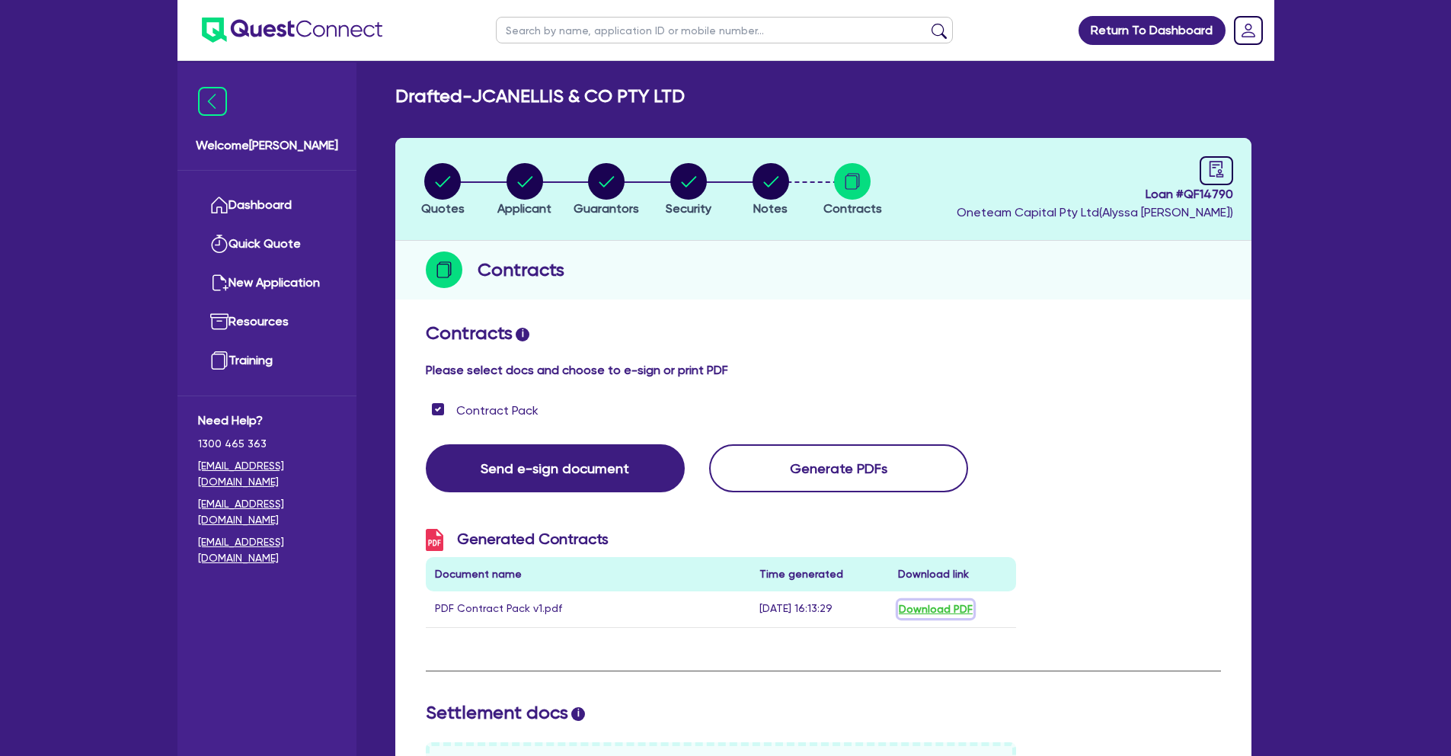
click at [936, 613] on button "Download PDF" at bounding box center [935, 609] width 75 height 18
click at [266, 206] on link "Dashboard" at bounding box center [267, 205] width 138 height 39
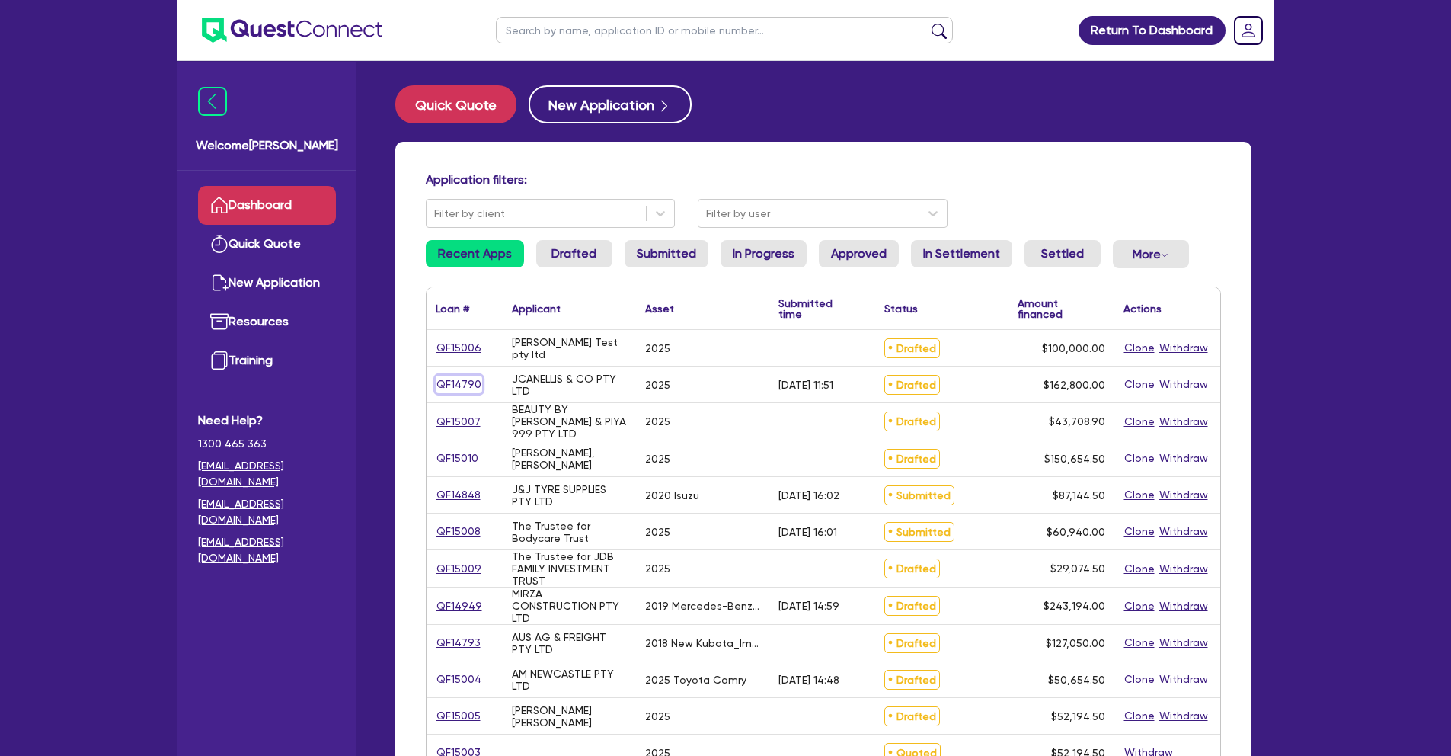
click at [464, 376] on link "QF14790" at bounding box center [459, 385] width 46 height 18
select select "TERTIARY_ASSETS"
select select "BEAUTY_EQUIPMENT"
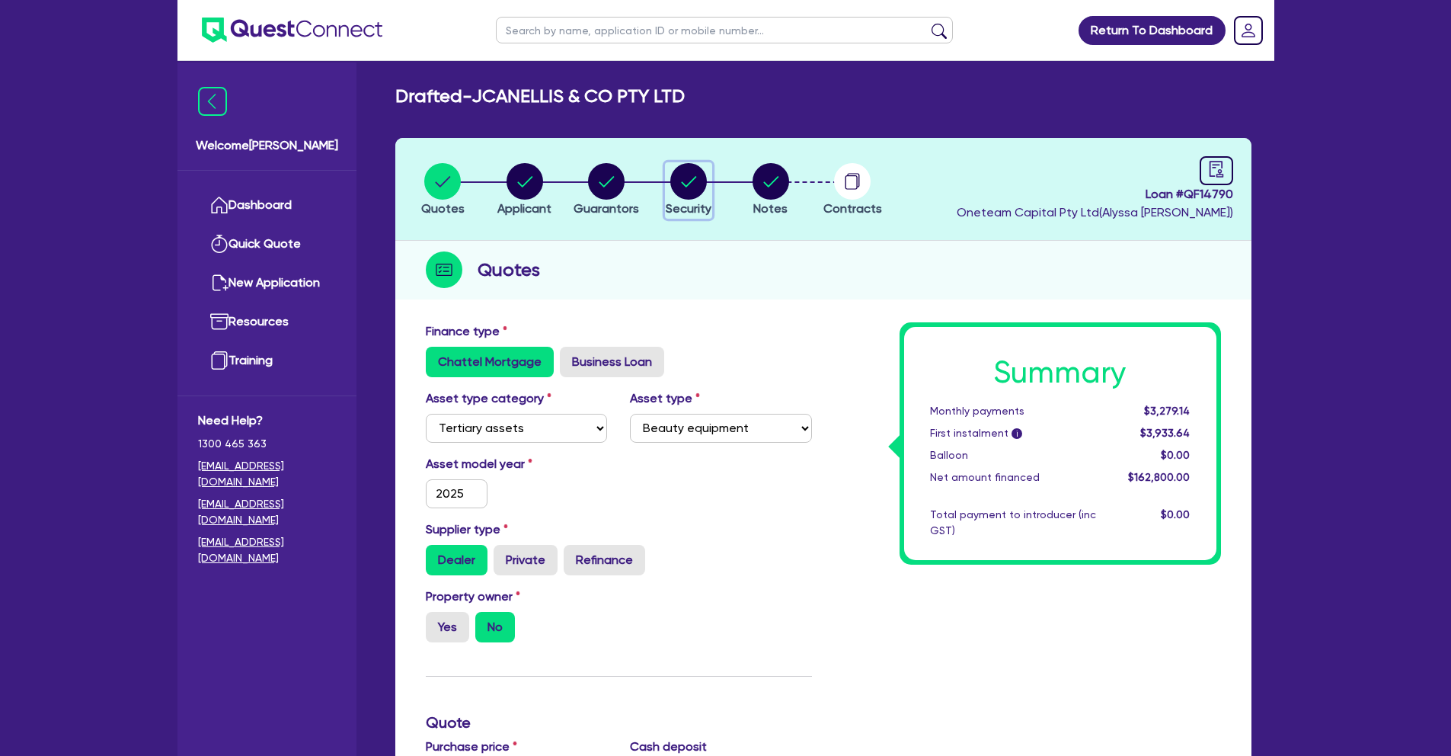
click at [687, 187] on circle "button" at bounding box center [688, 181] width 37 height 37
select select "TERTIARY_ASSETS"
select select "BEAUTY_EQUIPMENT"
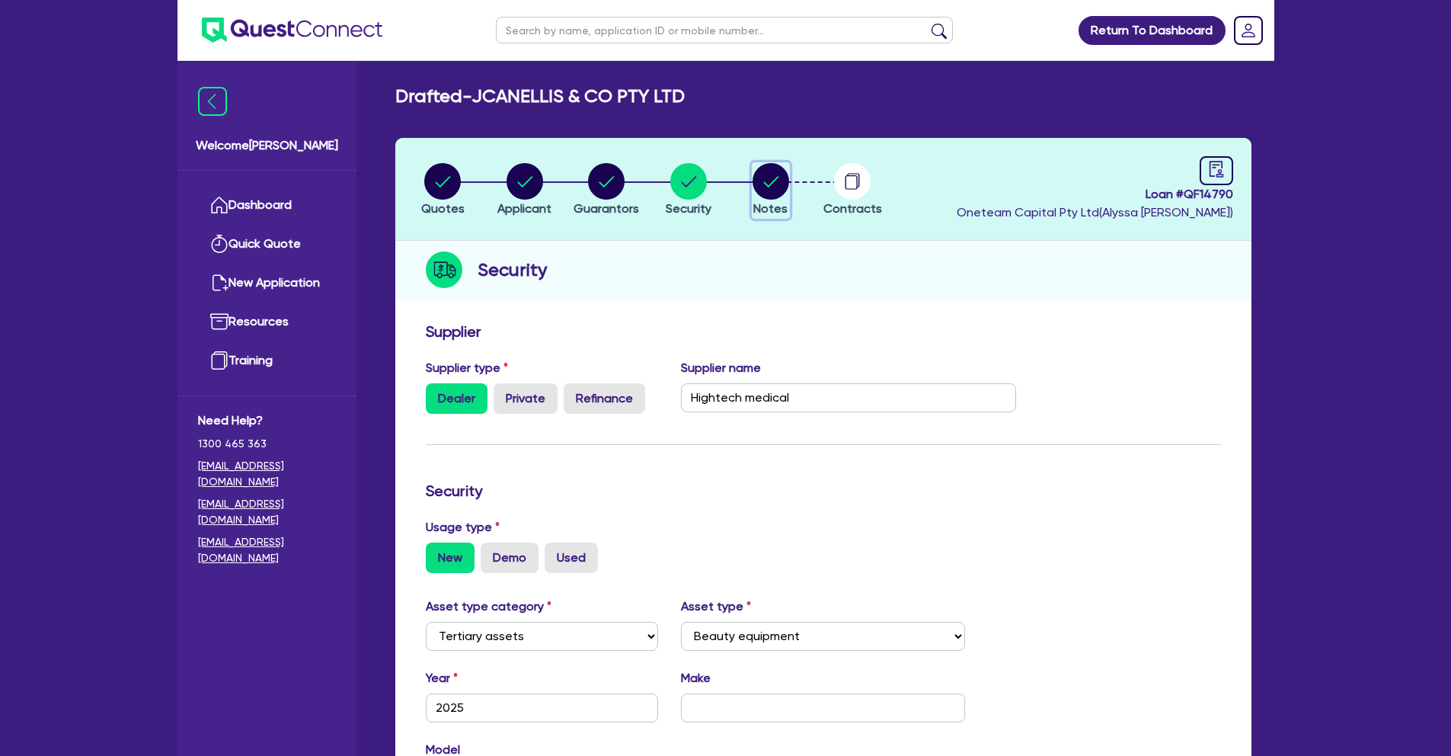
click at [769, 191] on circle "button" at bounding box center [771, 181] width 37 height 37
select select "Other"
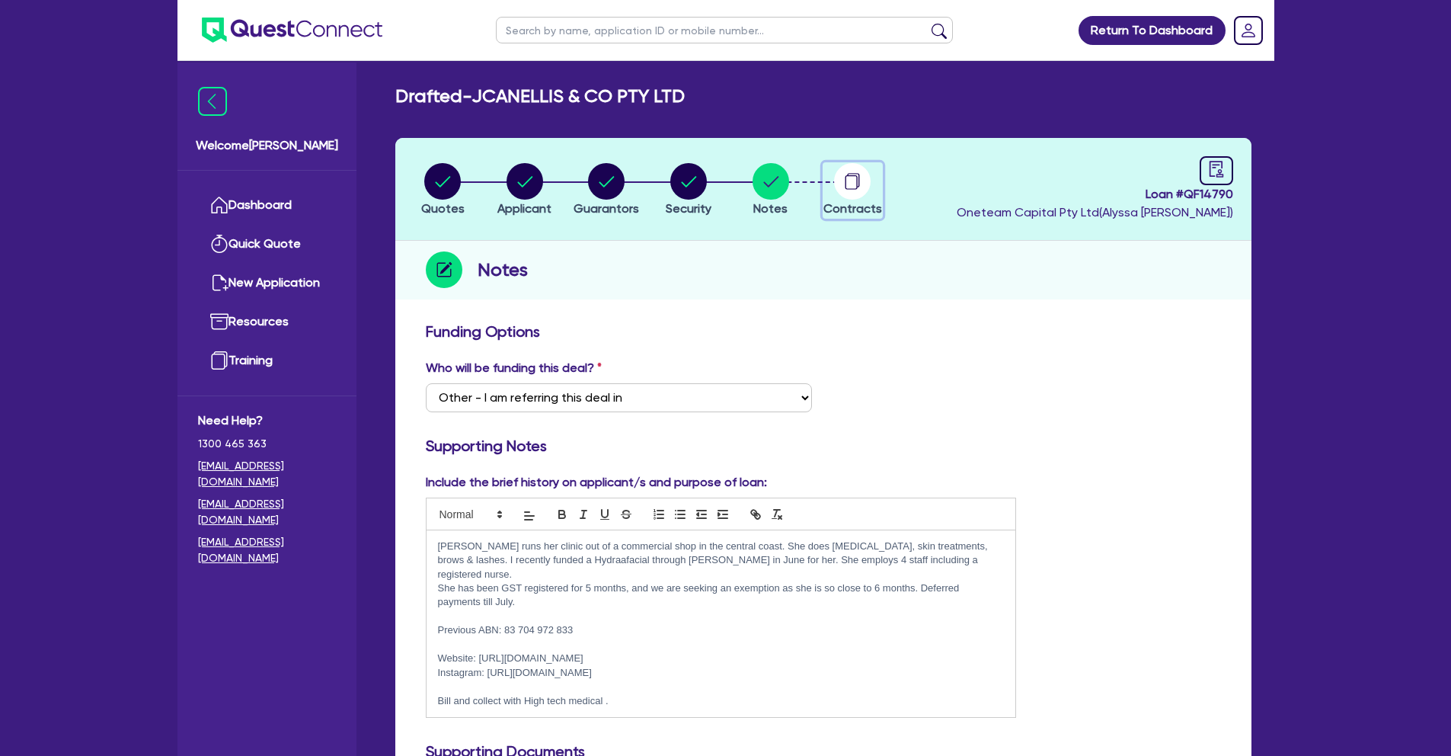
click at [840, 170] on circle "button" at bounding box center [852, 181] width 37 height 37
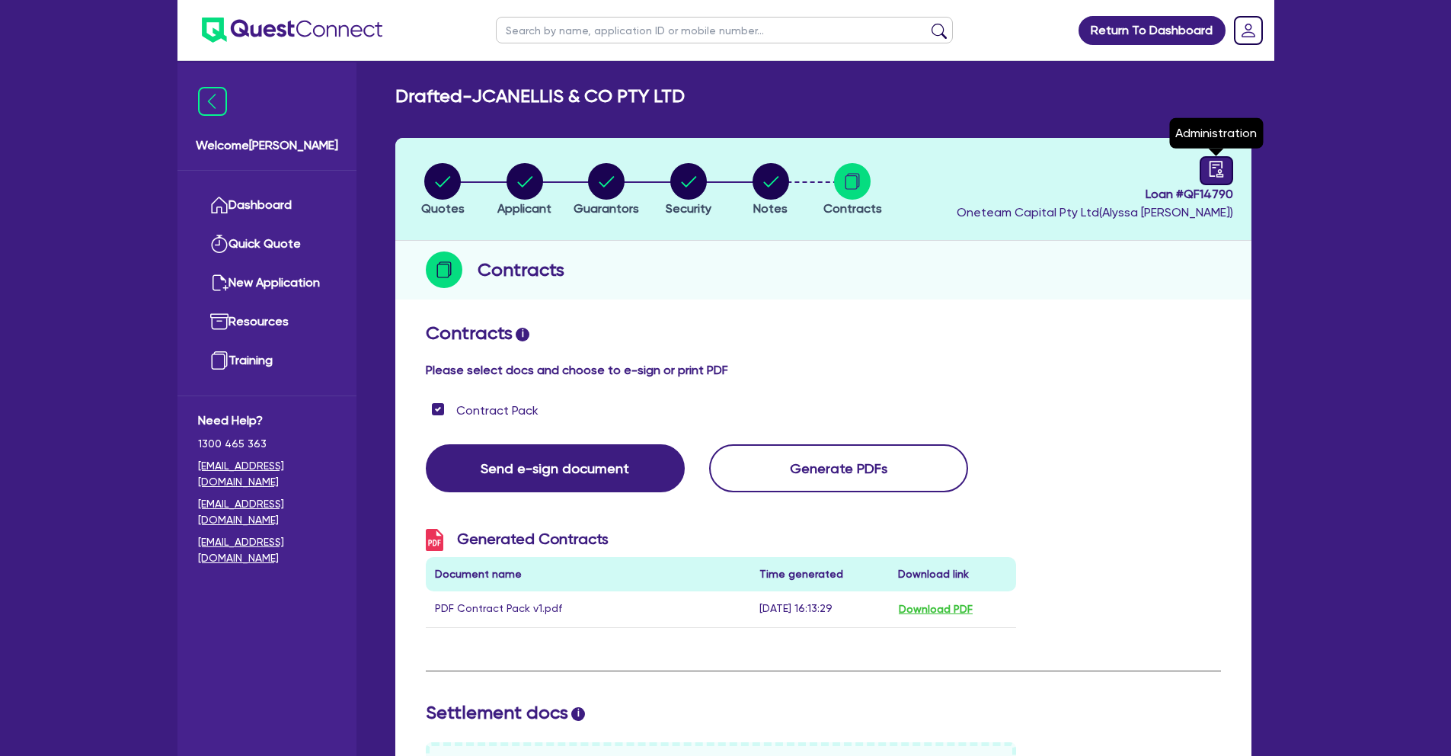
click at [1221, 175] on icon "audit" at bounding box center [1216, 169] width 17 height 17
select select "DRAFTED_AMENDED"
select select "Other"
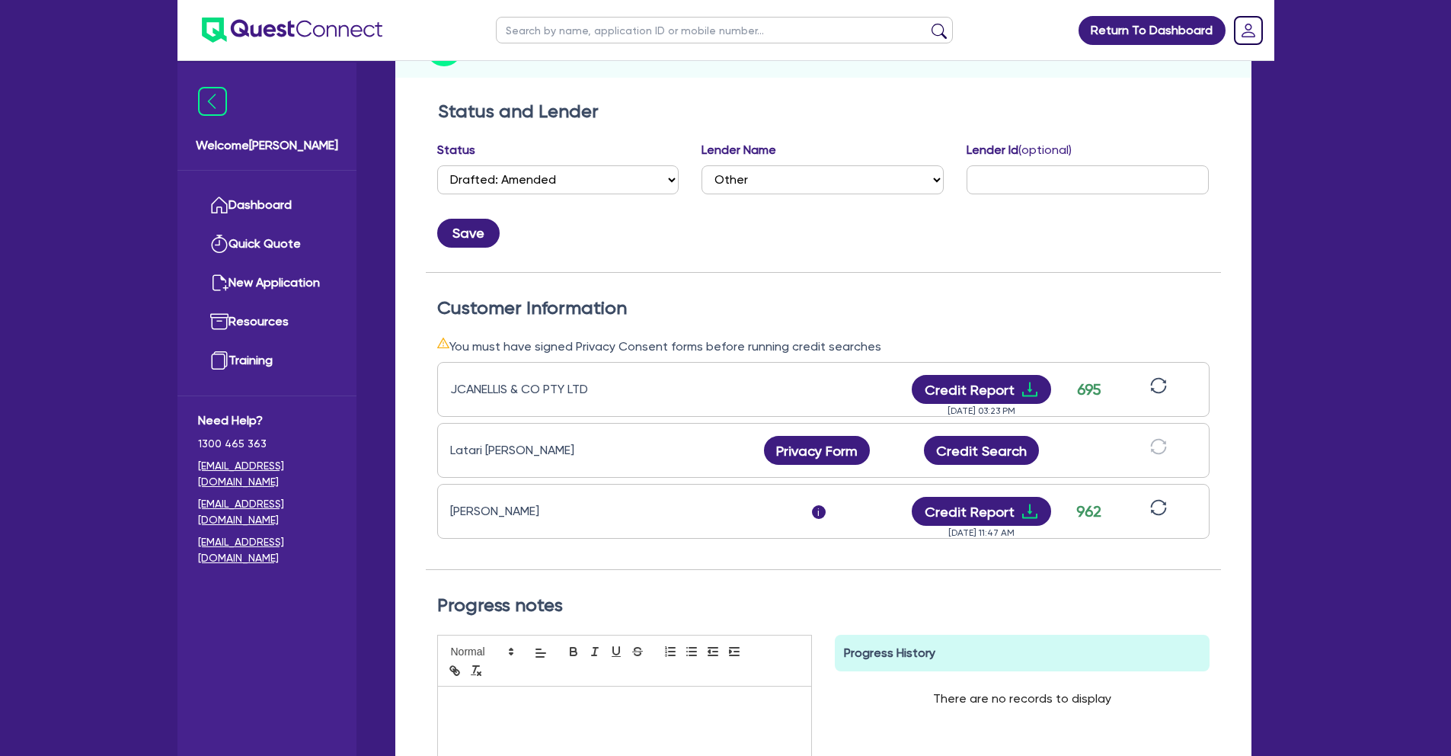
scroll to position [223, 0]
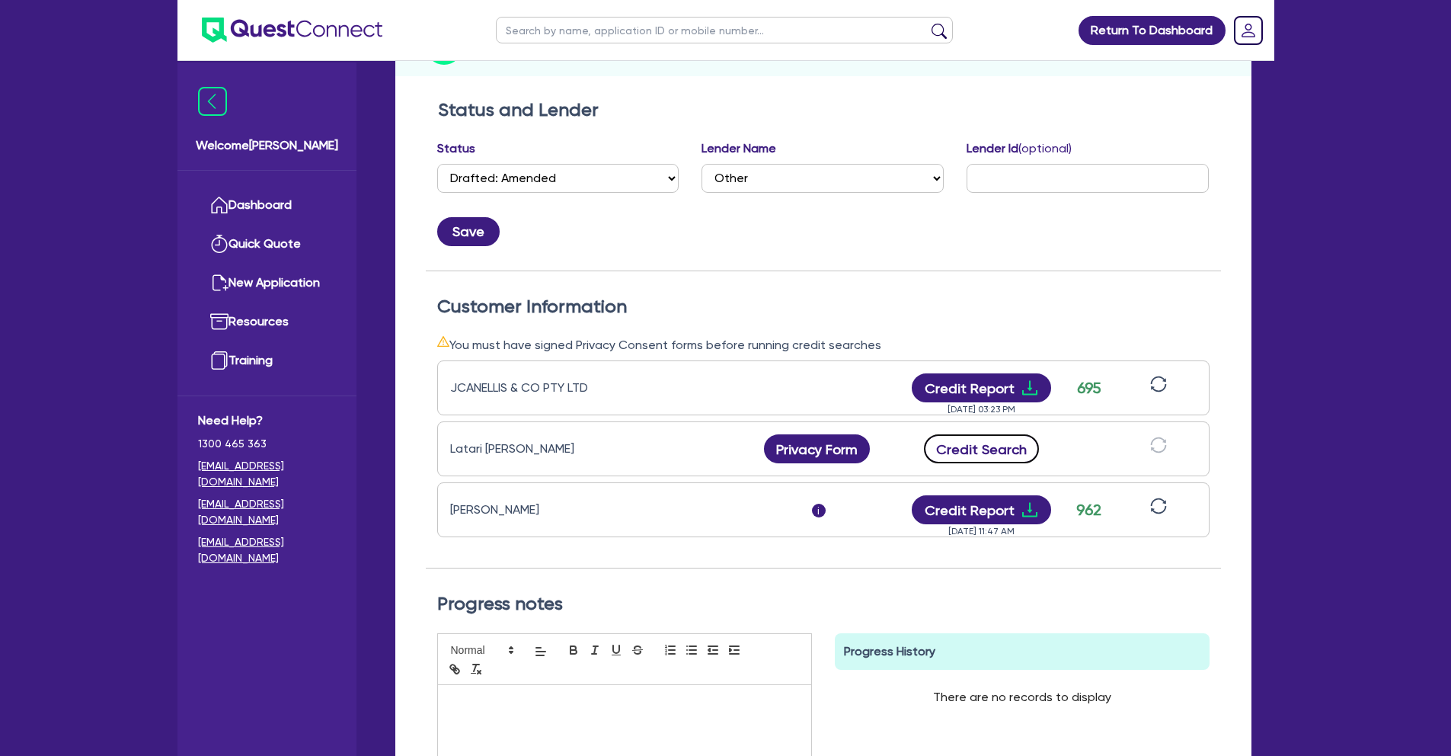
click at [1009, 451] on button "Credit Search" at bounding box center [982, 448] width 116 height 29
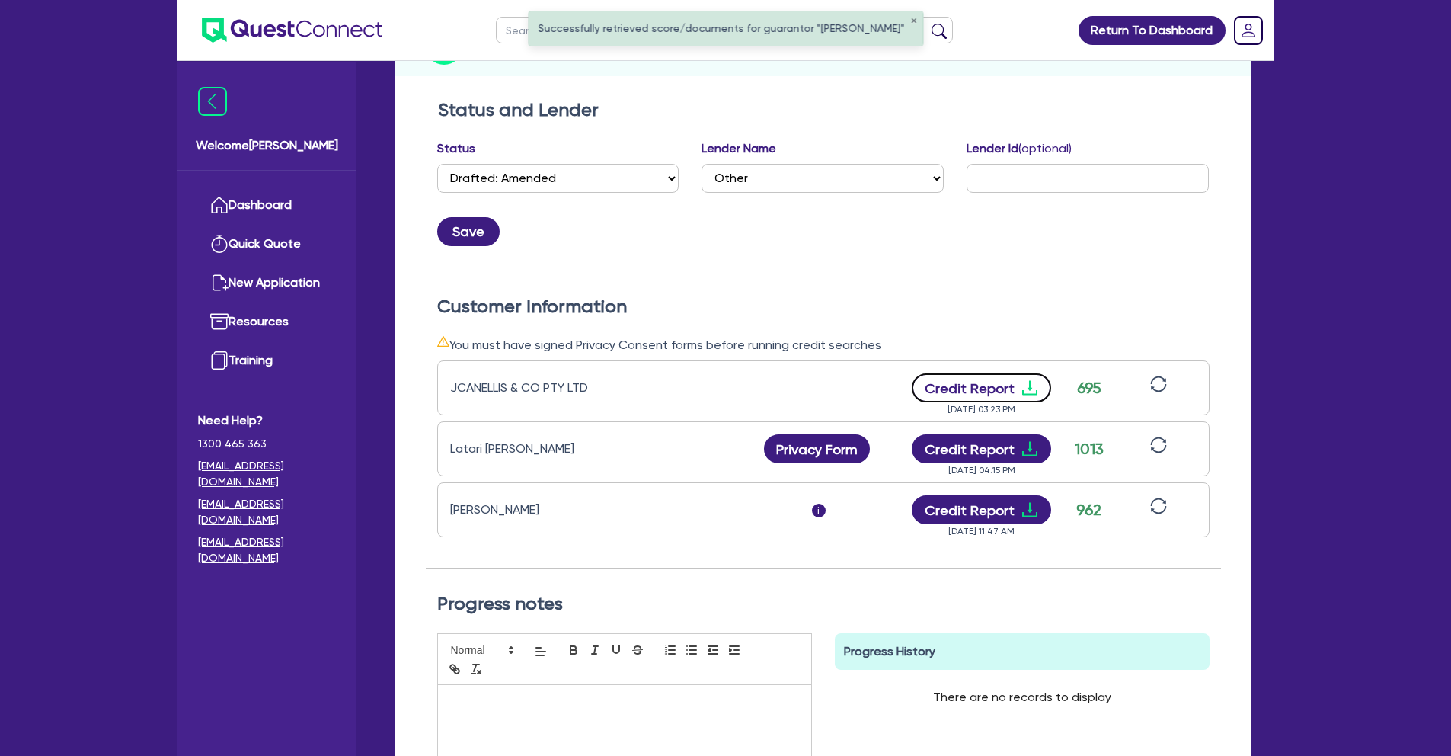
click at [992, 390] on button "Credit Report" at bounding box center [981, 387] width 139 height 29
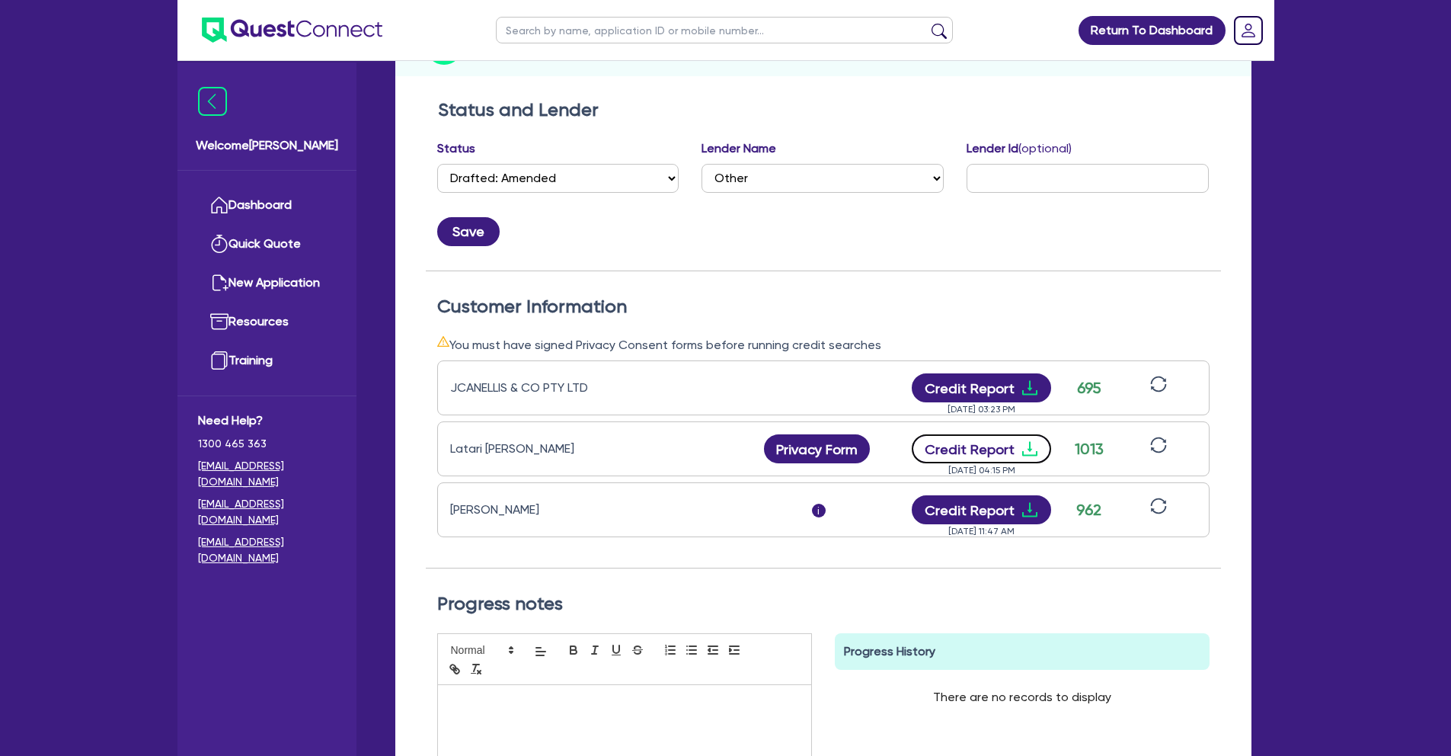
click at [1000, 443] on button "Credit Report" at bounding box center [981, 448] width 139 height 29
click at [975, 512] on button "Credit Report" at bounding box center [981, 509] width 139 height 29
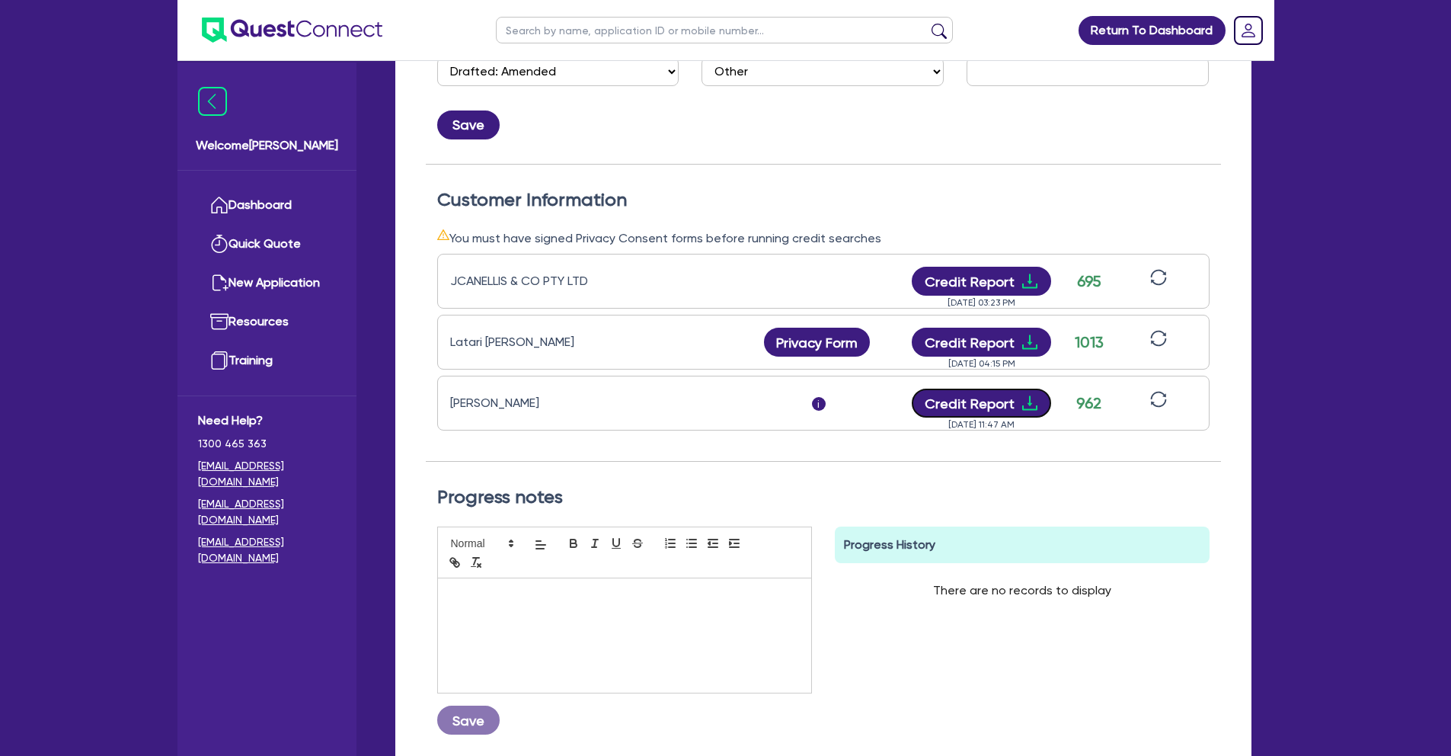
scroll to position [0, 0]
